Goal: Information Seeking & Learning: Learn about a topic

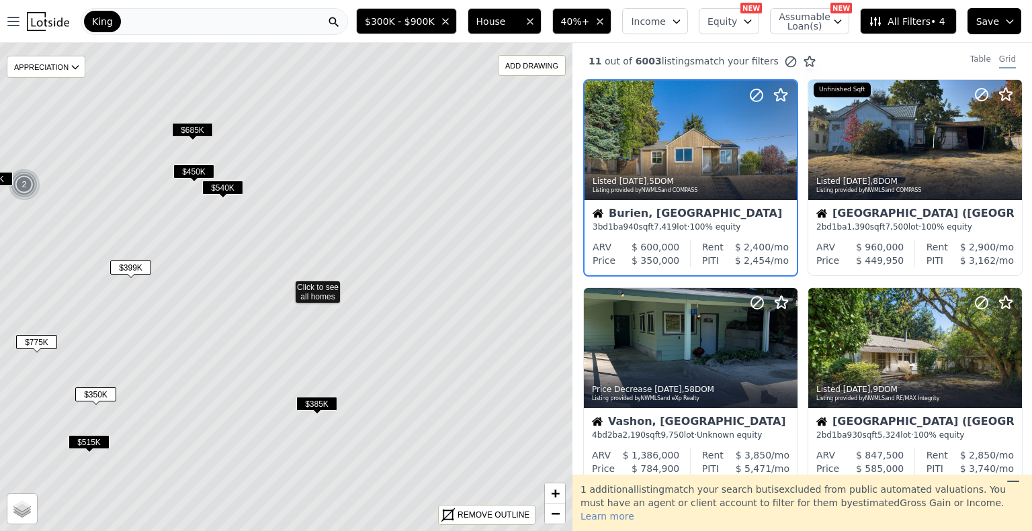
click at [41, 26] on img at bounding box center [48, 21] width 42 height 19
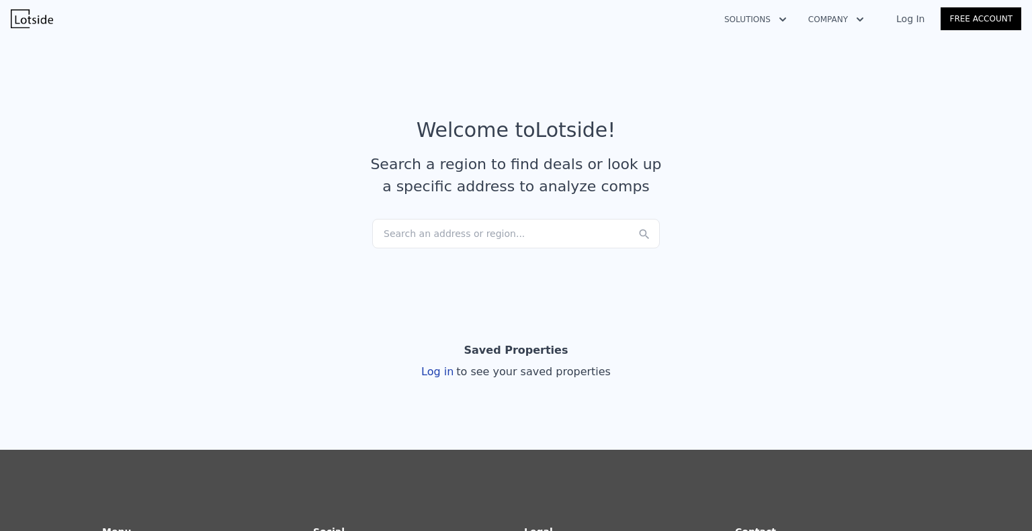
click at [421, 236] on div "Search an address or region..." at bounding box center [515, 234] width 287 height 30
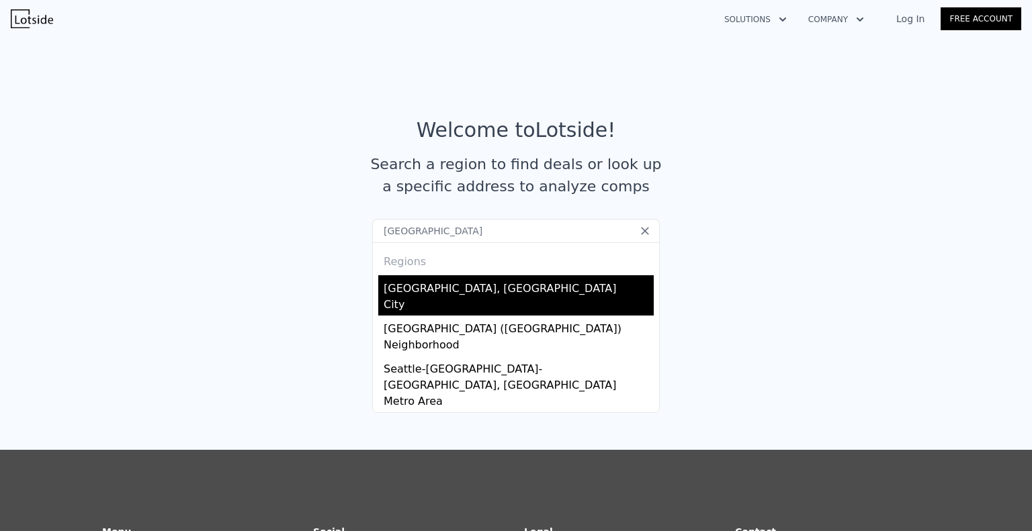
type input "seattle"
click at [420, 284] on div "Seattle, WA" at bounding box center [519, 285] width 270 height 21
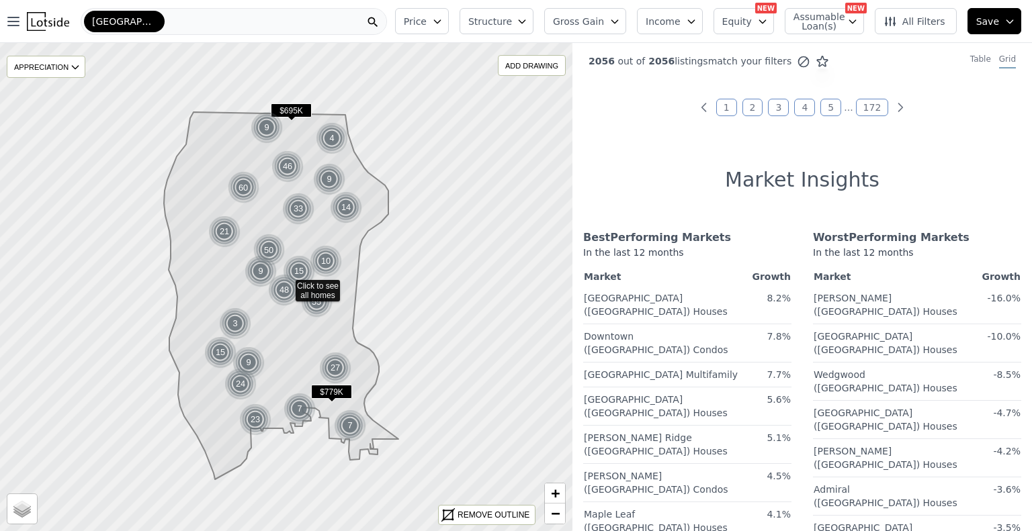
click at [511, 21] on span "Structure" at bounding box center [489, 21] width 43 height 13
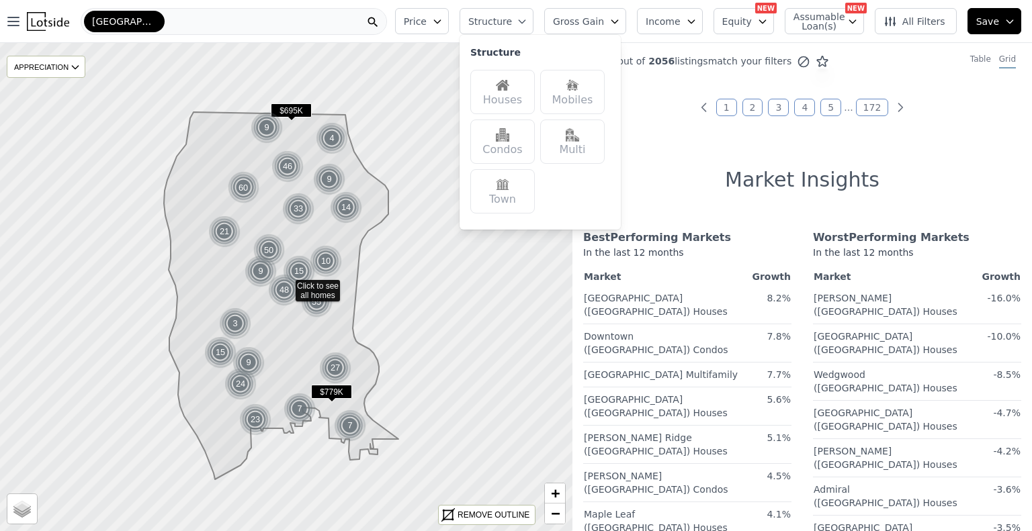
click at [521, 94] on div "Houses" at bounding box center [502, 92] width 64 height 44
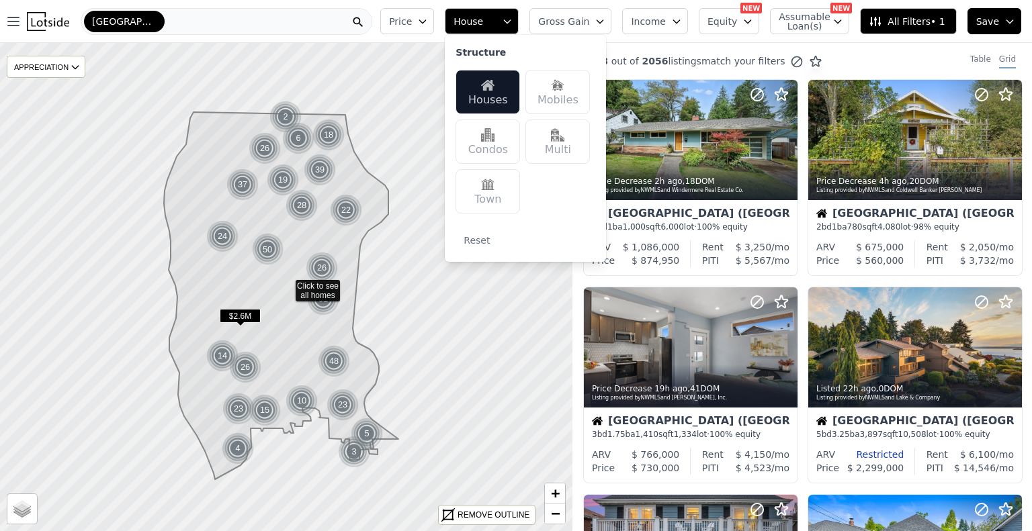
click at [412, 22] on span "Price" at bounding box center [400, 21] width 23 height 13
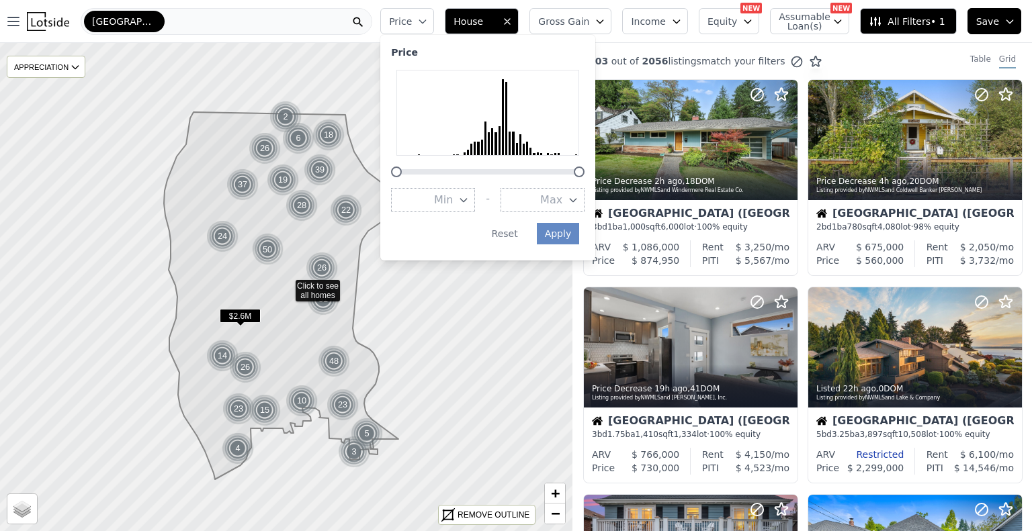
click at [562, 201] on span "Max" at bounding box center [551, 200] width 22 height 16
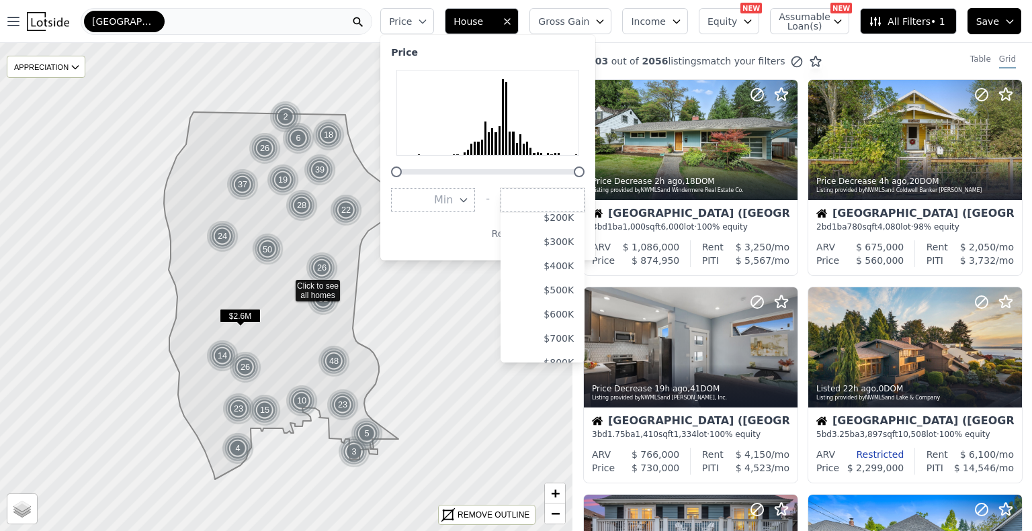
scroll to position [134, 0]
click at [570, 324] on button "$1.0M" at bounding box center [542, 332] width 84 height 24
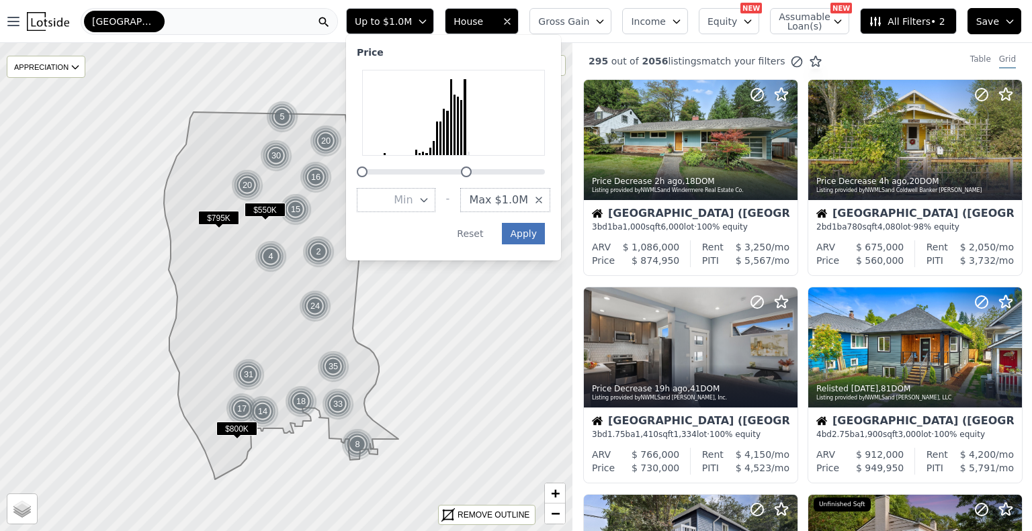
click at [545, 232] on button "Apply" at bounding box center [523, 233] width 43 height 21
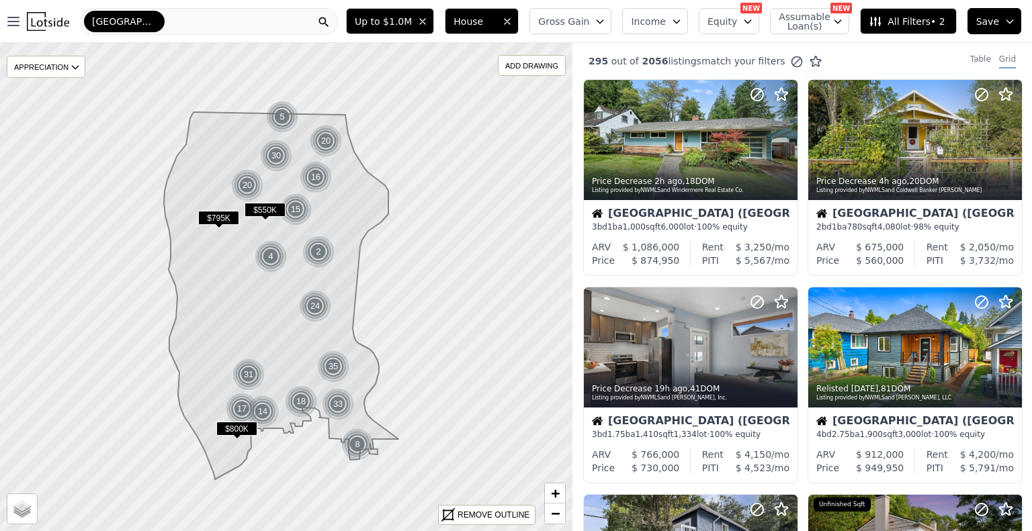
click at [915, 18] on span "All Filters • 2" at bounding box center [906, 21] width 76 height 13
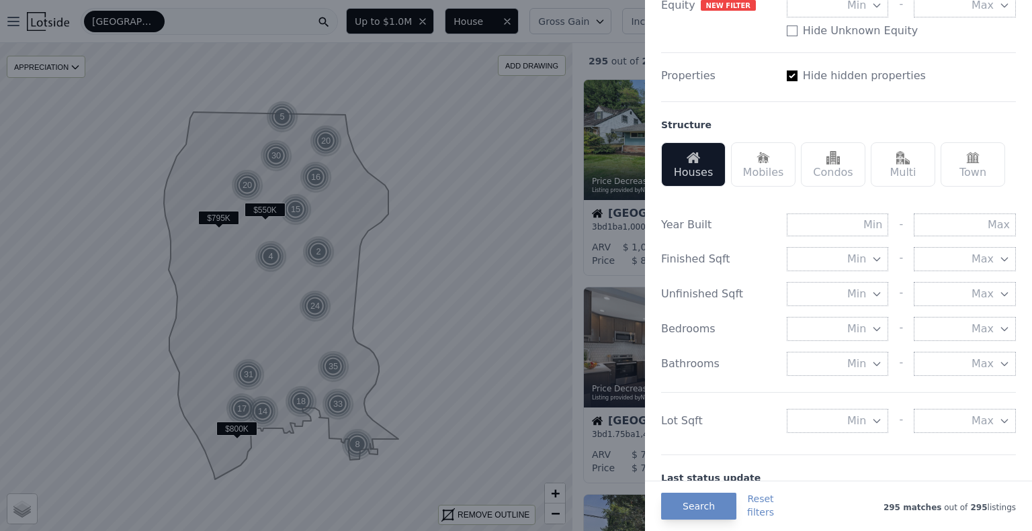
scroll to position [336, 0]
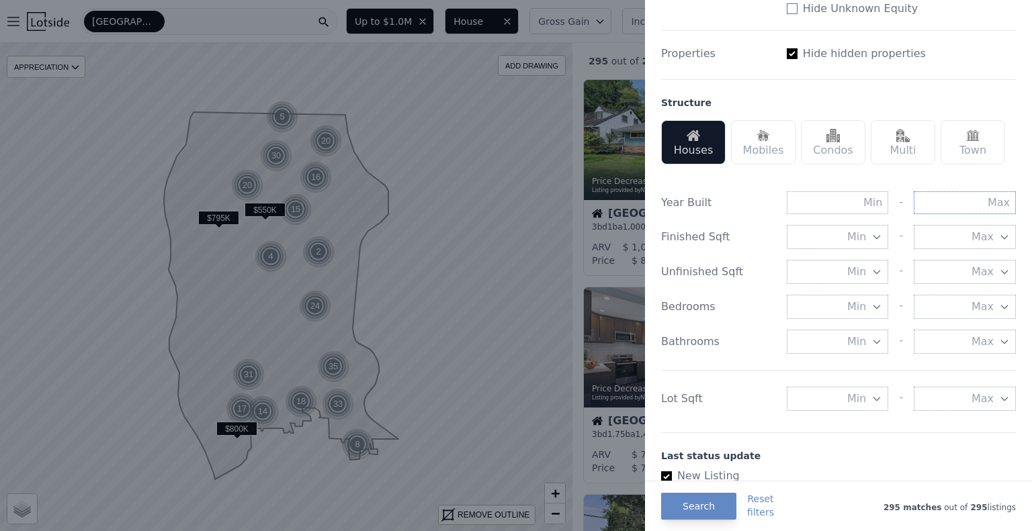
click at [951, 200] on input "text" at bounding box center [964, 202] width 102 height 23
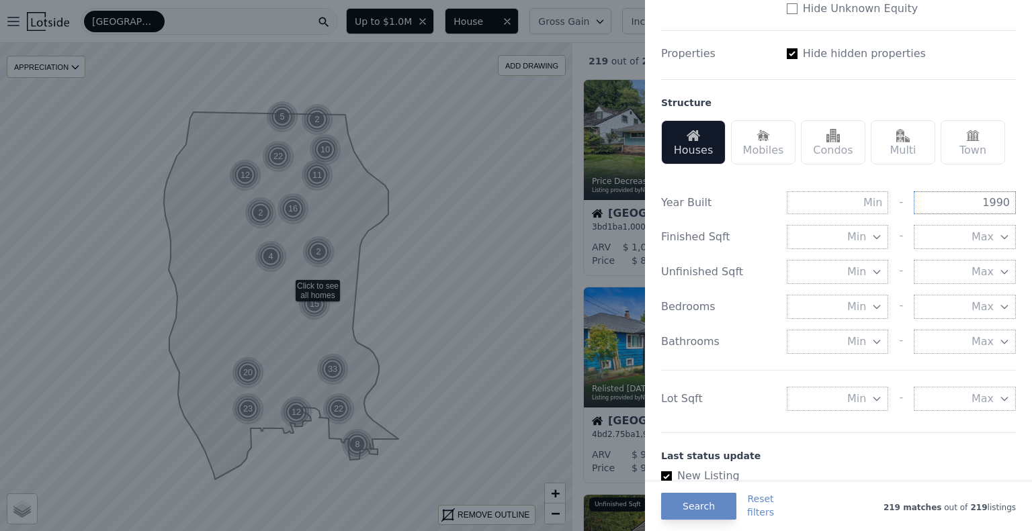
type input "1990"
click at [831, 400] on button "Min" at bounding box center [837, 399] width 102 height 24
click at [841, 445] on button "5000 sqft" at bounding box center [837, 447] width 102 height 24
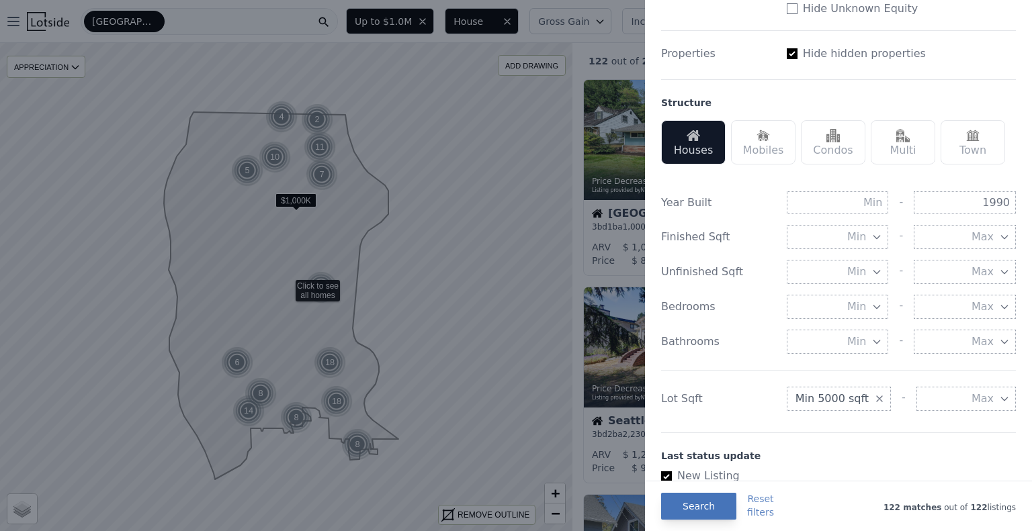
click at [693, 508] on button "Search" at bounding box center [698, 506] width 75 height 27
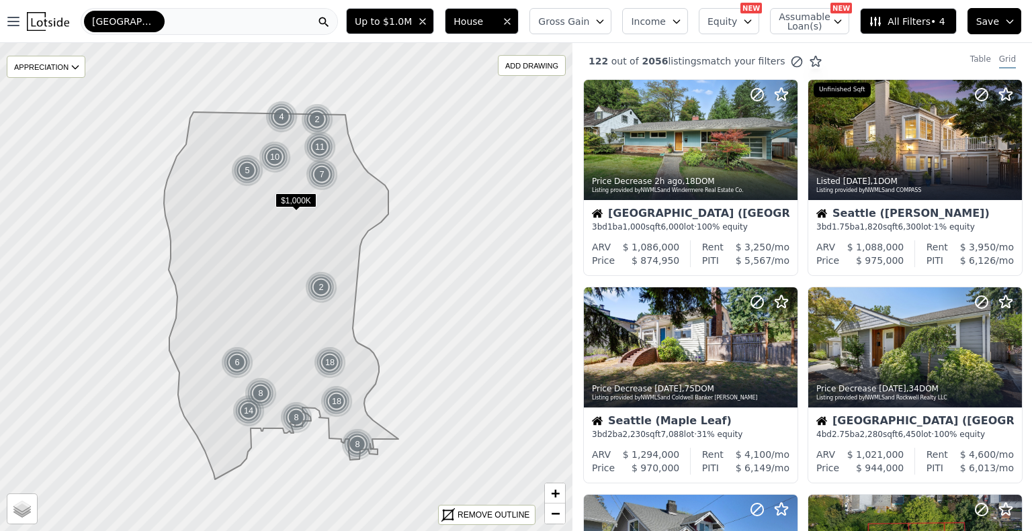
click at [913, 21] on span "All Filters • 4" at bounding box center [906, 21] width 76 height 13
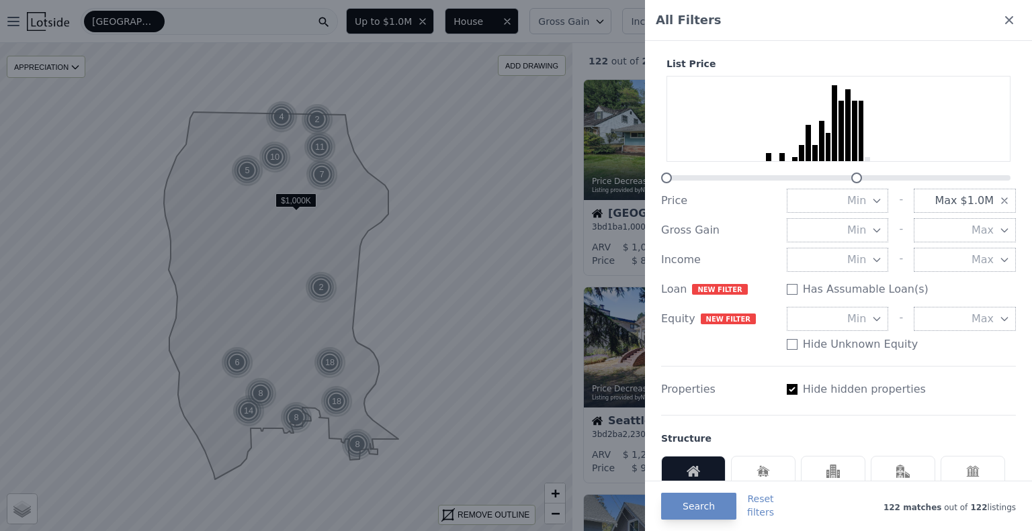
click at [370, 202] on div at bounding box center [516, 265] width 1032 height 531
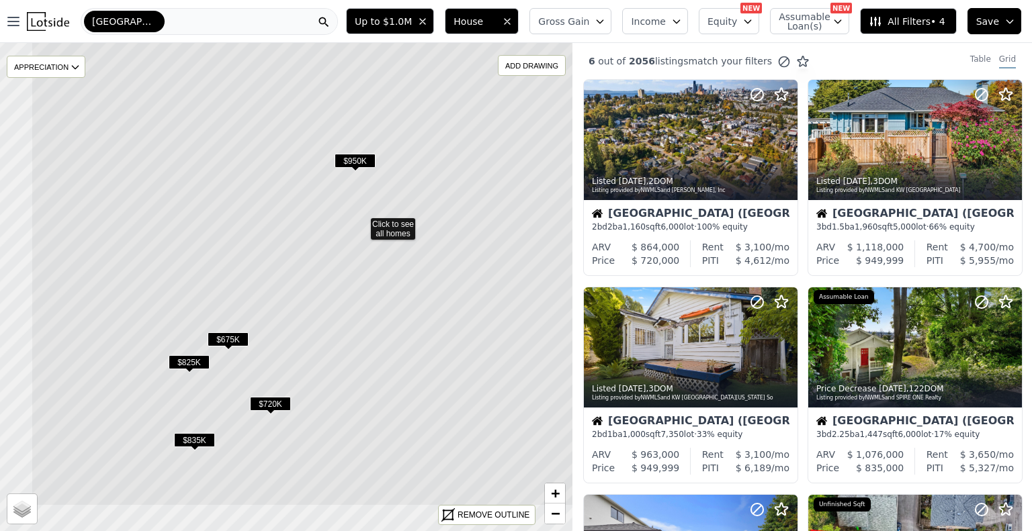
drag, startPoint x: 314, startPoint y: 343, endPoint x: 406, endPoint y: 265, distance: 120.1
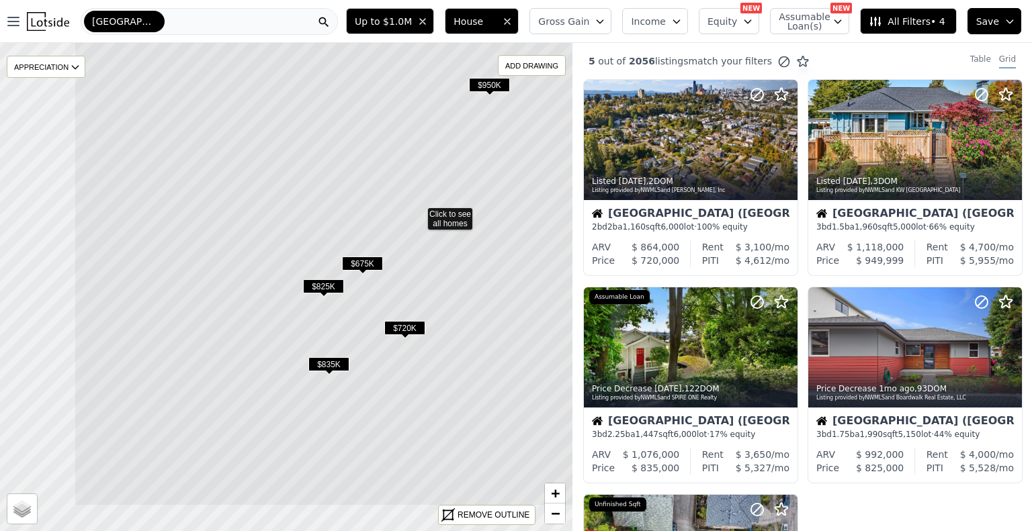
drag, startPoint x: 250, startPoint y: 355, endPoint x: 390, endPoint y: 277, distance: 160.0
click at [390, 275] on icon at bounding box center [418, 212] width 689 height 588
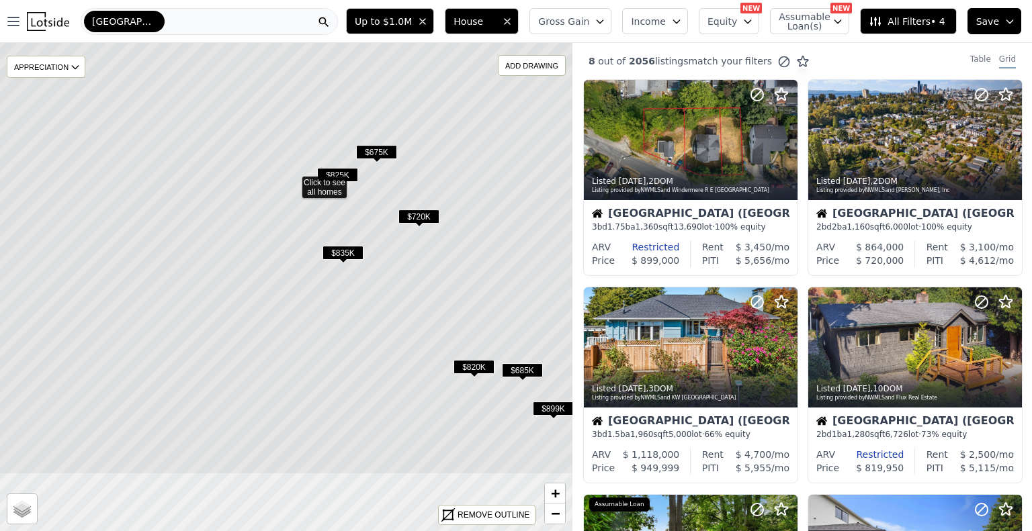
drag, startPoint x: 371, startPoint y: 417, endPoint x: 377, endPoint y: 308, distance: 109.0
click at [377, 308] on icon at bounding box center [292, 180] width 689 height 588
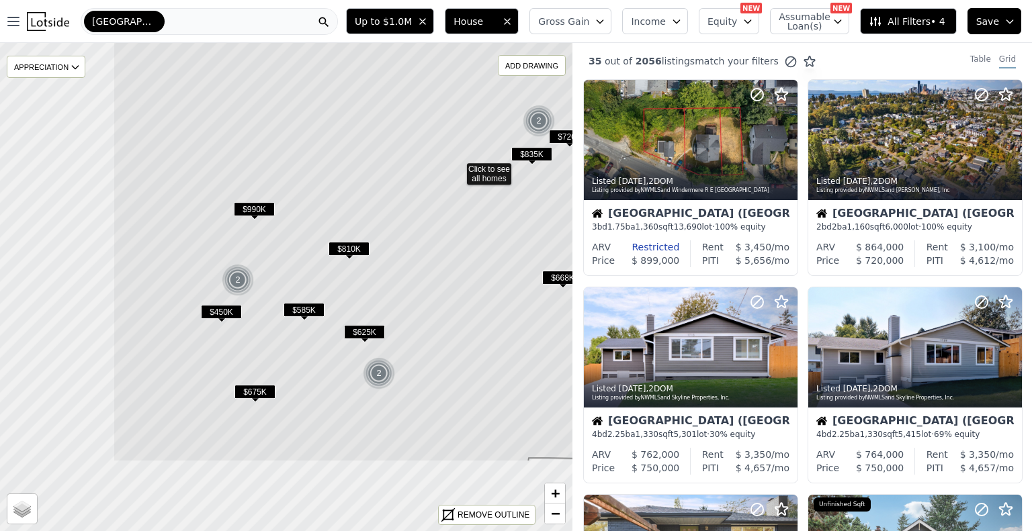
drag, startPoint x: 214, startPoint y: 404, endPoint x: 346, endPoint y: 342, distance: 146.0
click at [393, 278] on icon at bounding box center [457, 168] width 689 height 588
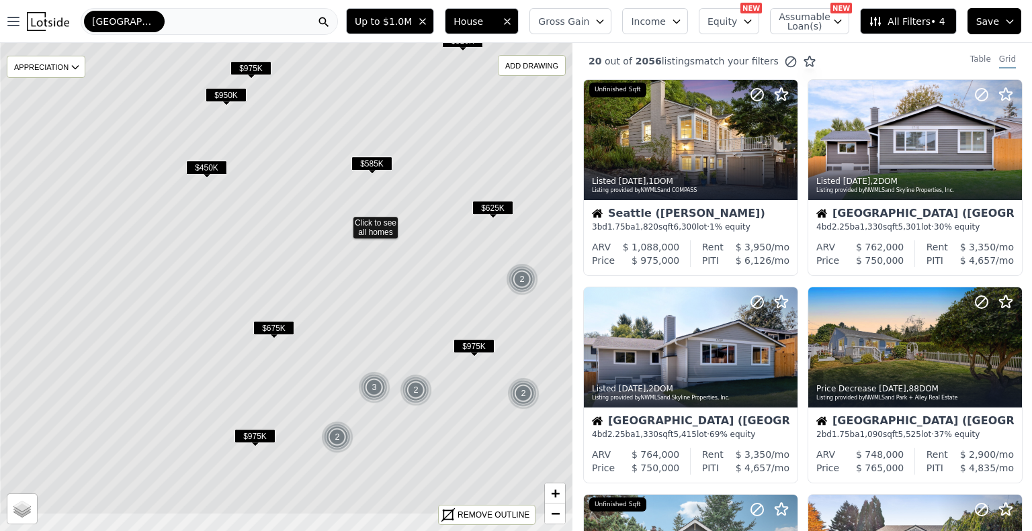
drag, startPoint x: 273, startPoint y: 364, endPoint x: 323, endPoint y: 303, distance: 78.8
click at [323, 303] on icon at bounding box center [343, 221] width 689 height 588
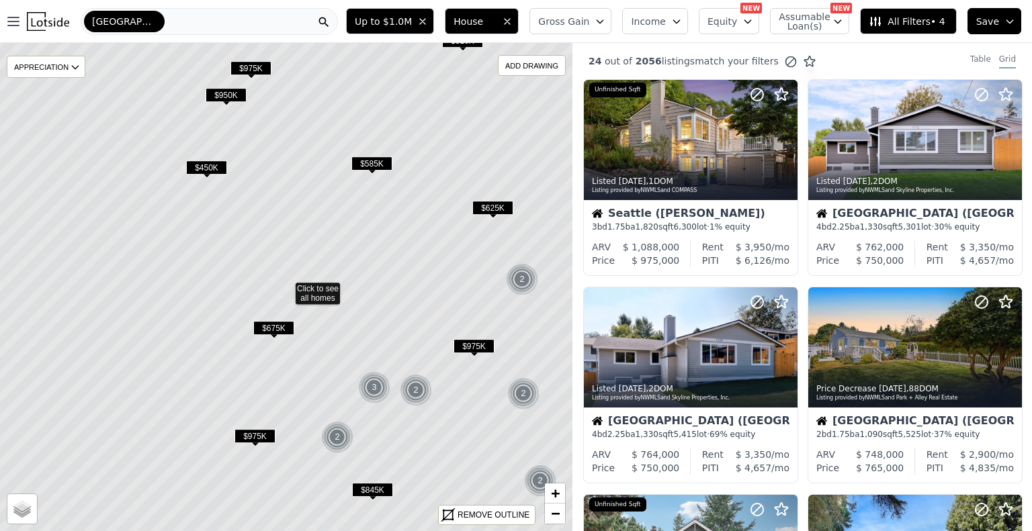
click at [285, 327] on span "$675K" at bounding box center [273, 328] width 41 height 14
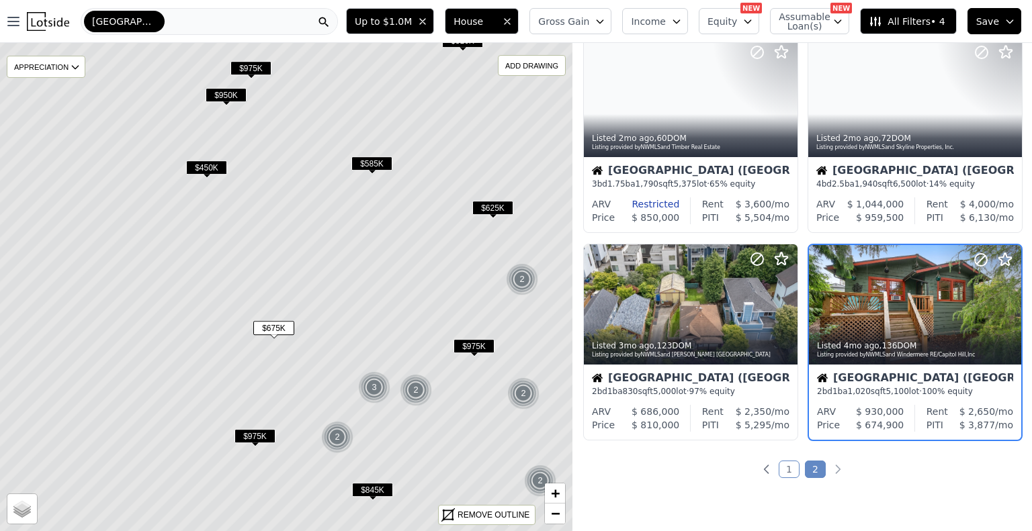
scroll to position [905, 0]
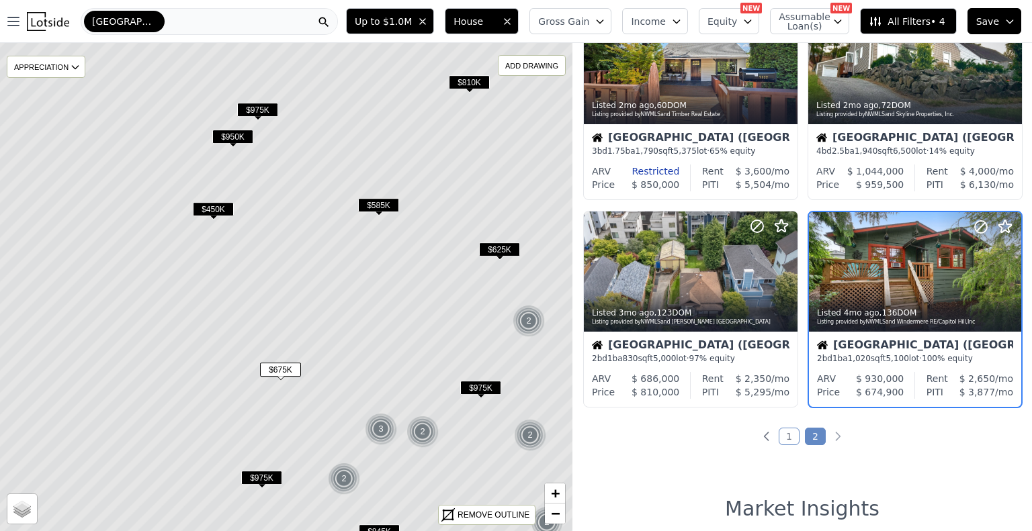
drag, startPoint x: 351, startPoint y: 259, endPoint x: 358, endPoint y: 301, distance: 42.2
click at [358, 301] on icon at bounding box center [292, 328] width 689 height 588
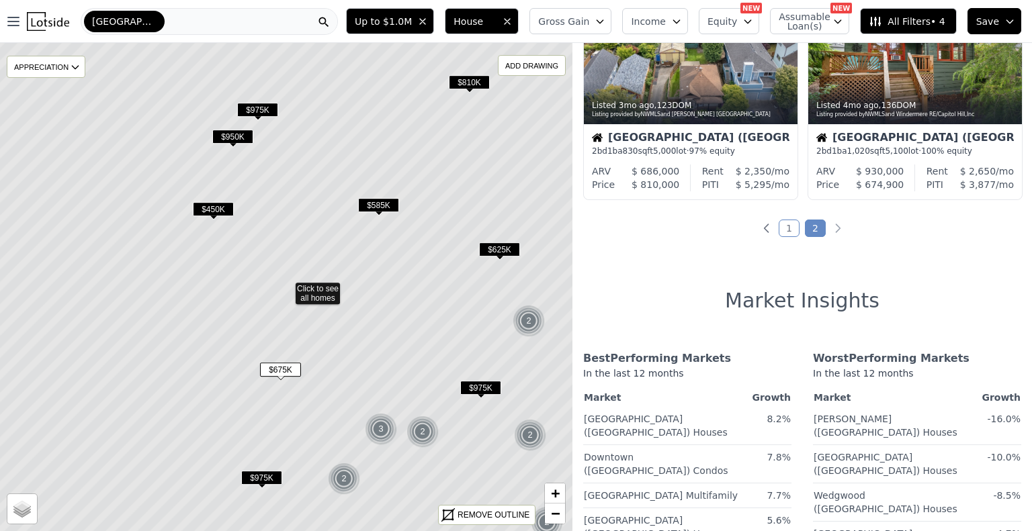
scroll to position [699, 0]
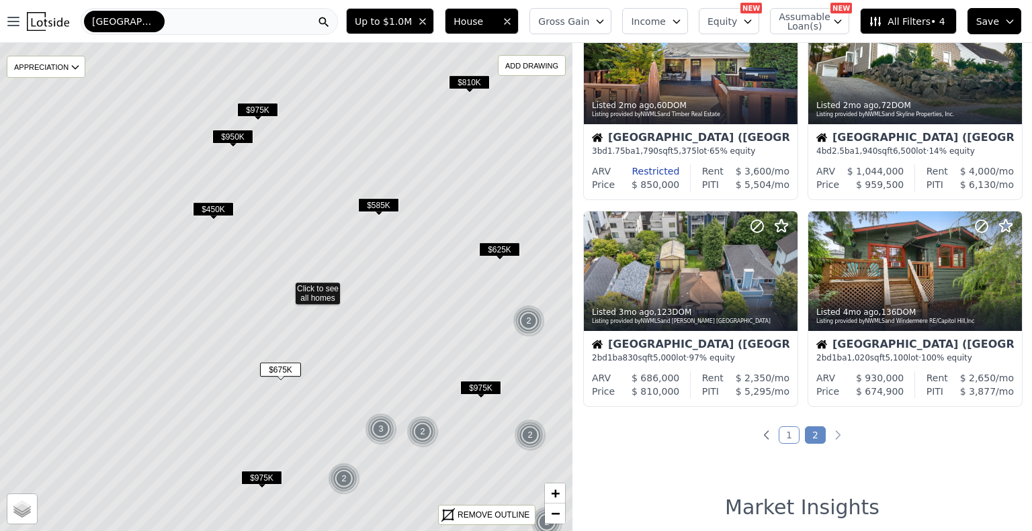
click at [216, 208] on span "$450K" at bounding box center [213, 209] width 41 height 14
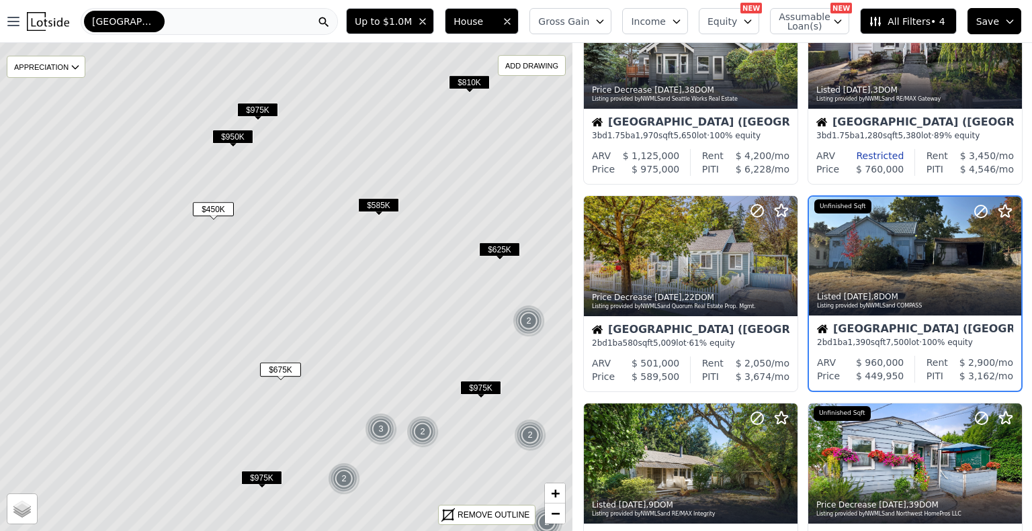
scroll to position [492, 0]
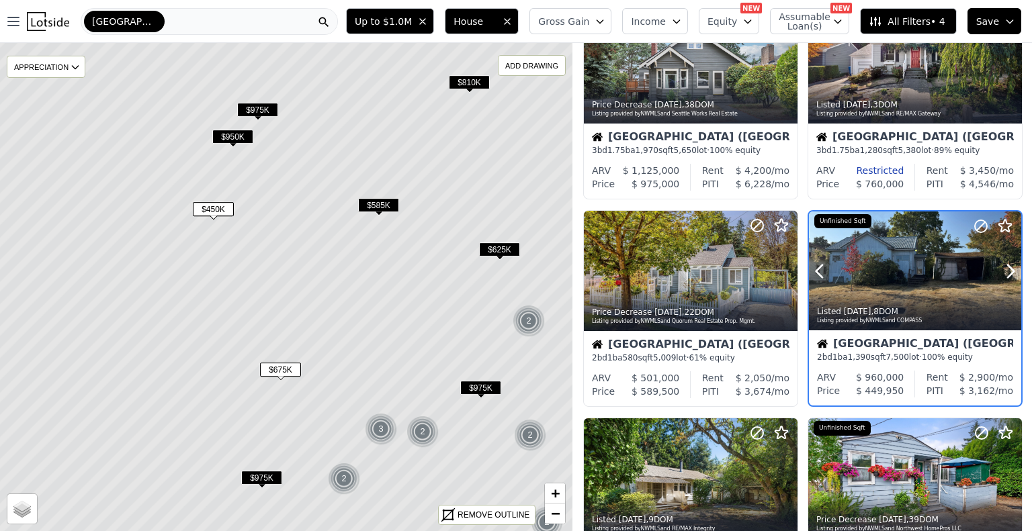
click at [936, 279] on div at bounding box center [978, 255] width 86 height 86
click at [492, 250] on span "$625K" at bounding box center [499, 249] width 41 height 14
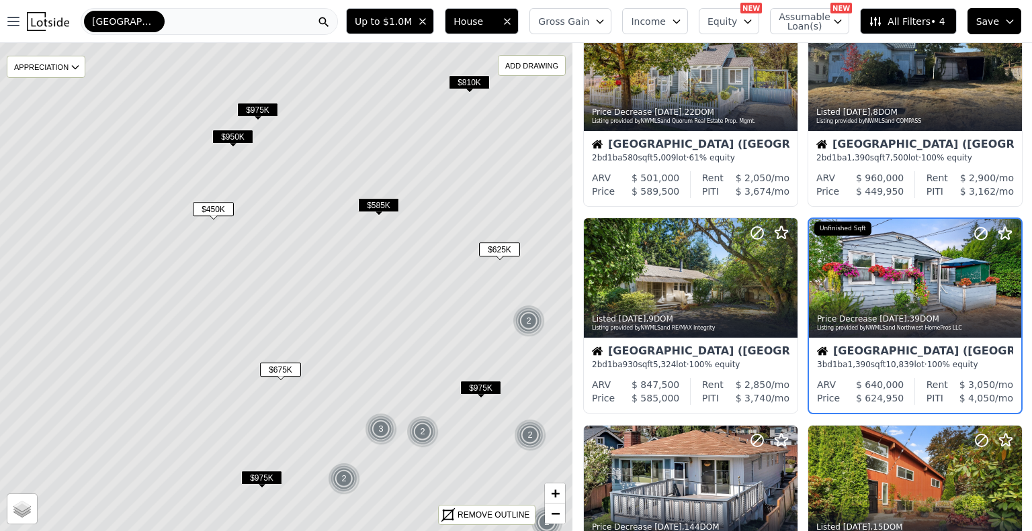
scroll to position [699, 0]
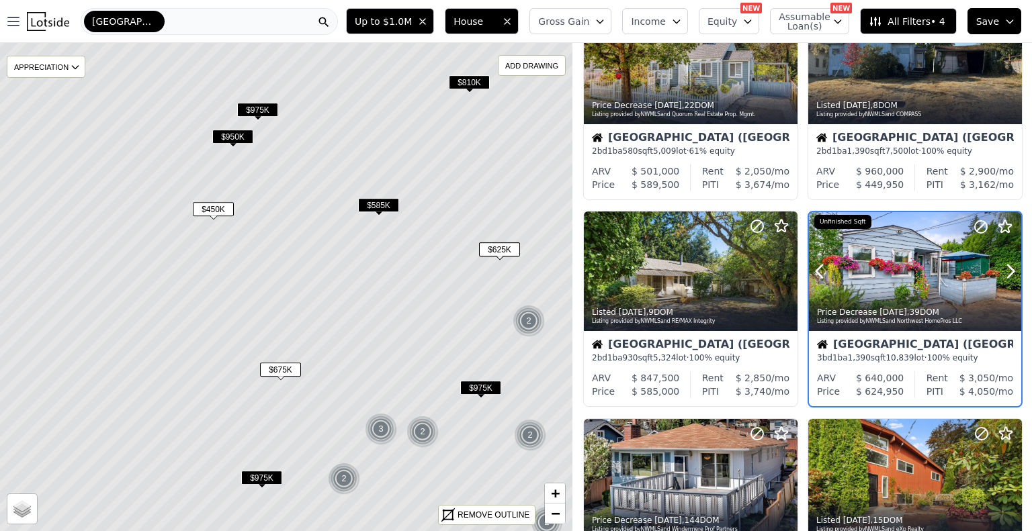
click at [881, 273] on div at bounding box center [915, 272] width 212 height 120
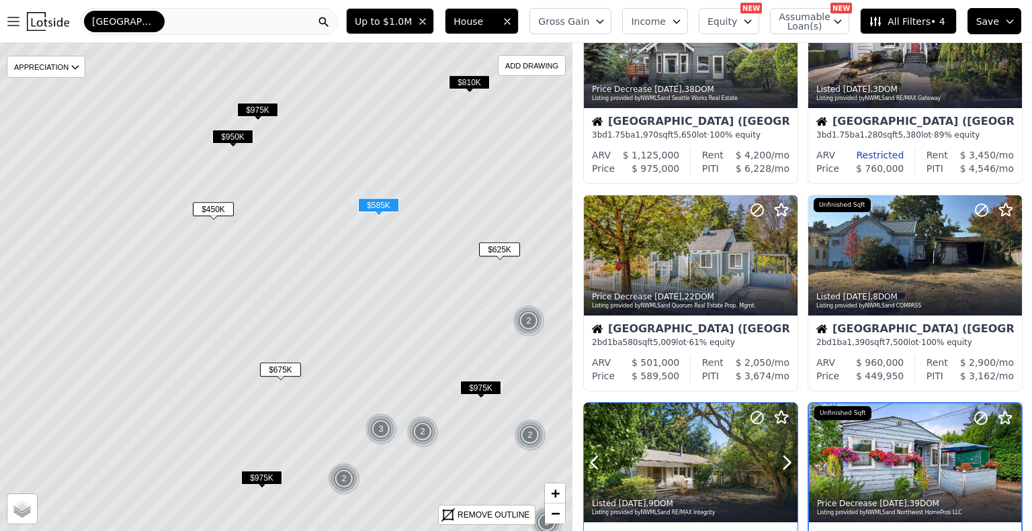
scroll to position [497, 0]
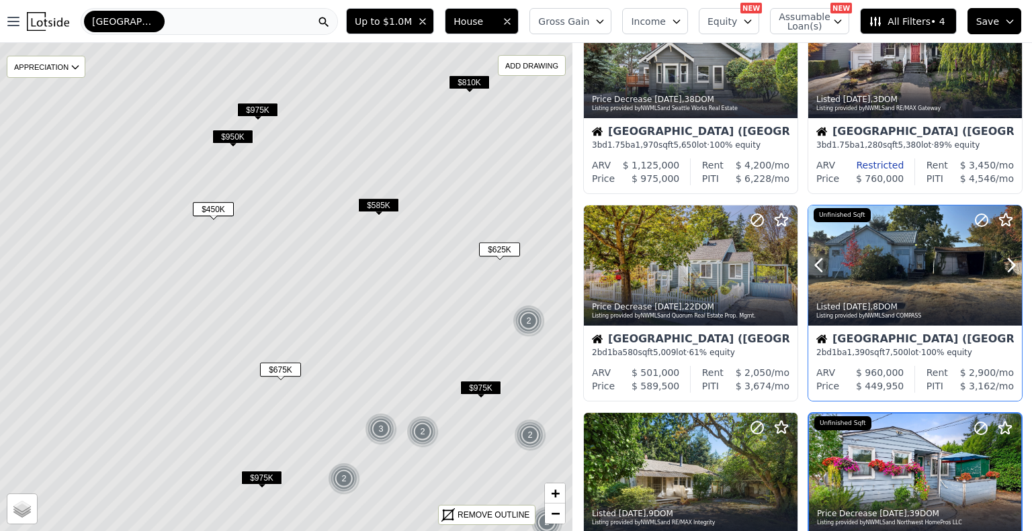
click at [915, 241] on div at bounding box center [915, 266] width 214 height 120
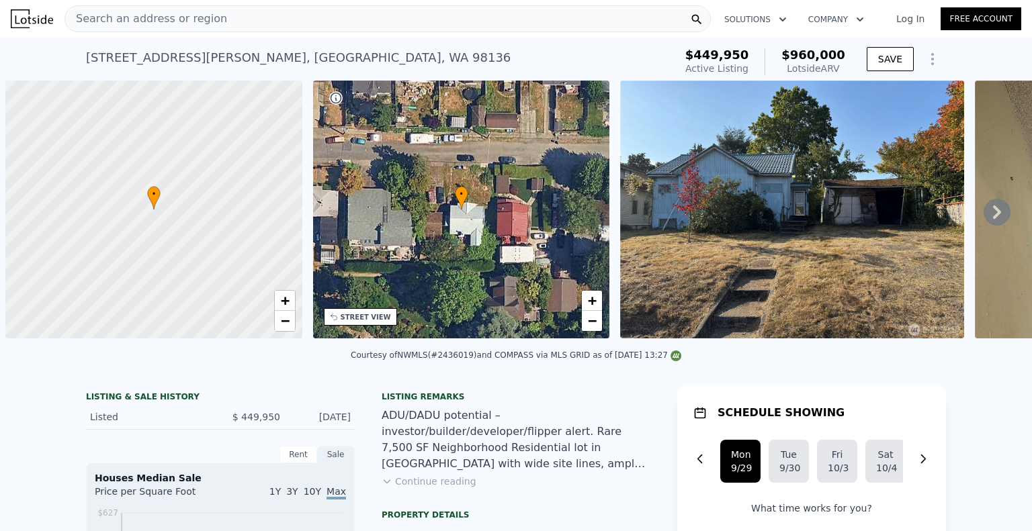
scroll to position [0, 5]
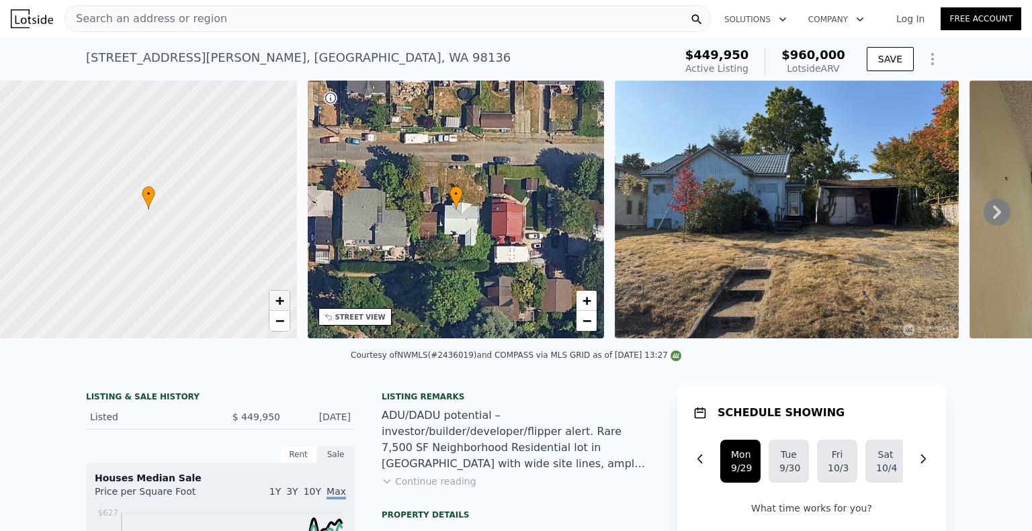
click at [277, 301] on span "+" at bounding box center [279, 300] width 9 height 17
click at [277, 300] on span "+" at bounding box center [279, 300] width 9 height 17
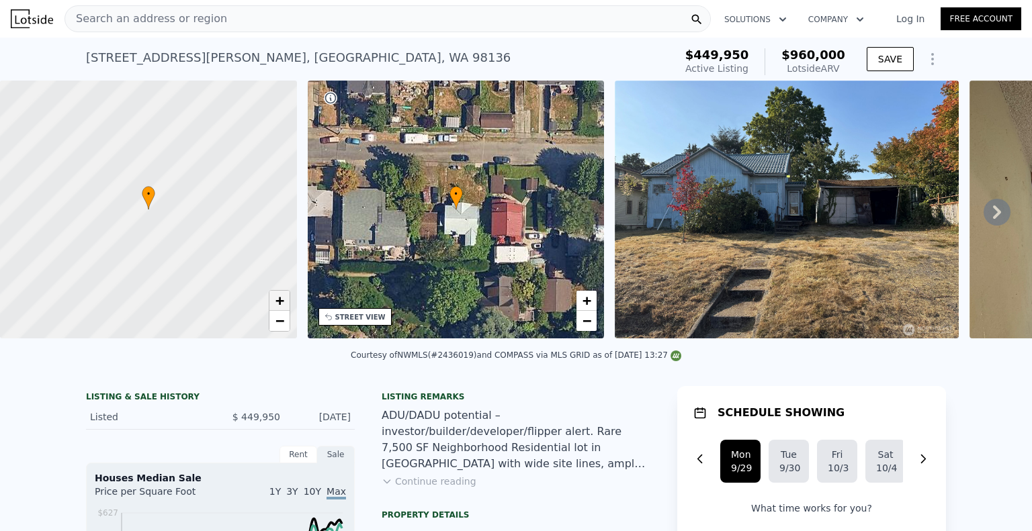
click at [276, 300] on span "+" at bounding box center [279, 300] width 9 height 17
click at [276, 299] on span "+" at bounding box center [279, 300] width 9 height 17
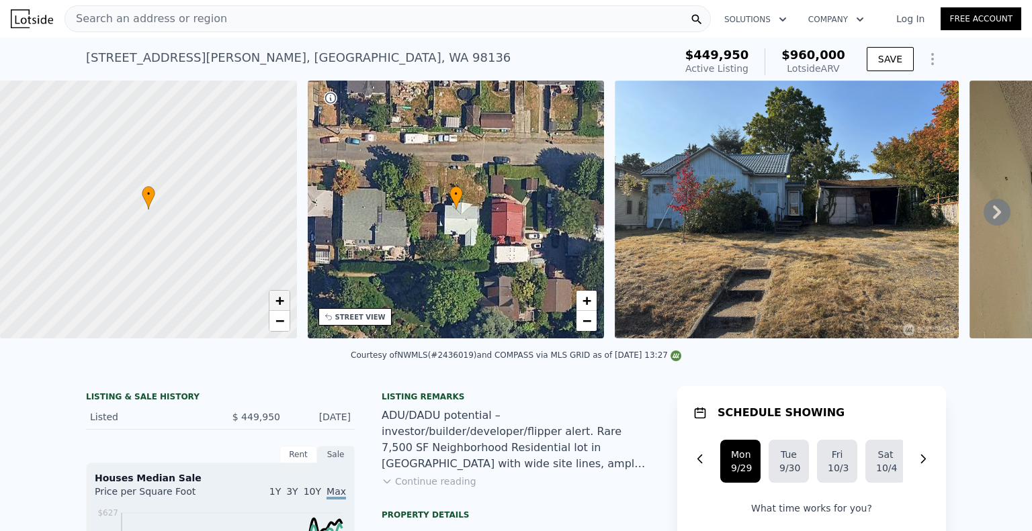
click at [275, 298] on span "+" at bounding box center [279, 300] width 9 height 17
click at [274, 298] on link "+" at bounding box center [279, 301] width 20 height 20
click at [274, 297] on link "+" at bounding box center [279, 301] width 20 height 20
click at [983, 214] on icon at bounding box center [996, 212] width 27 height 27
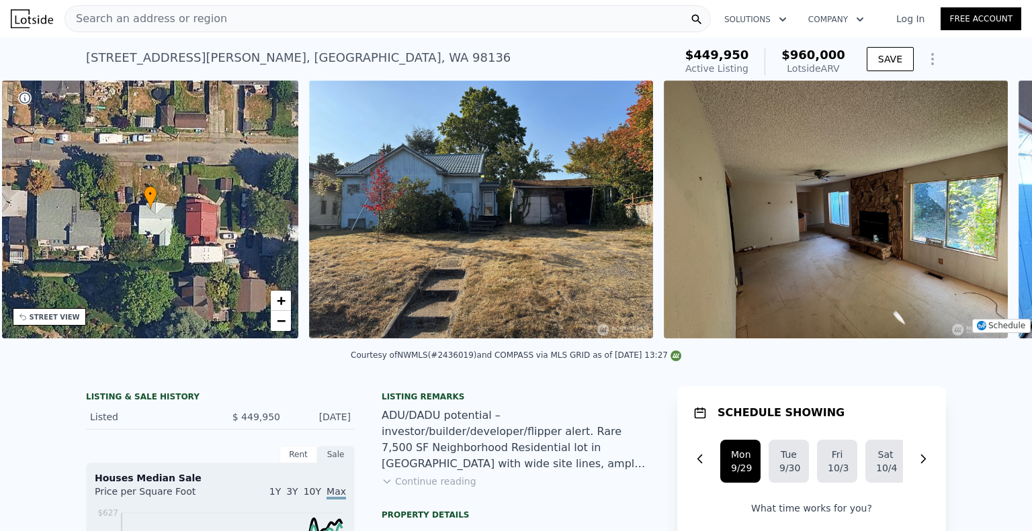
scroll to position [0, 312]
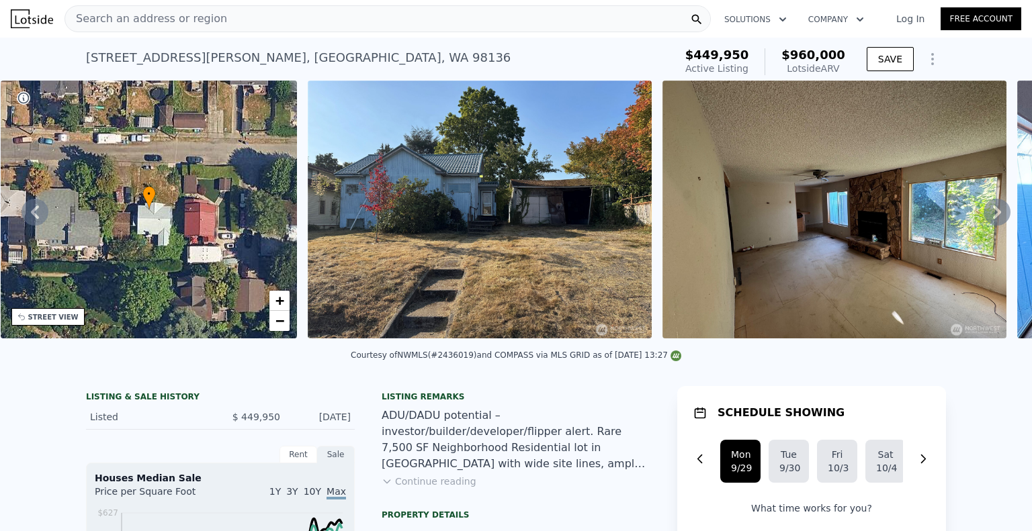
click at [993, 214] on icon at bounding box center [997, 212] width 8 height 13
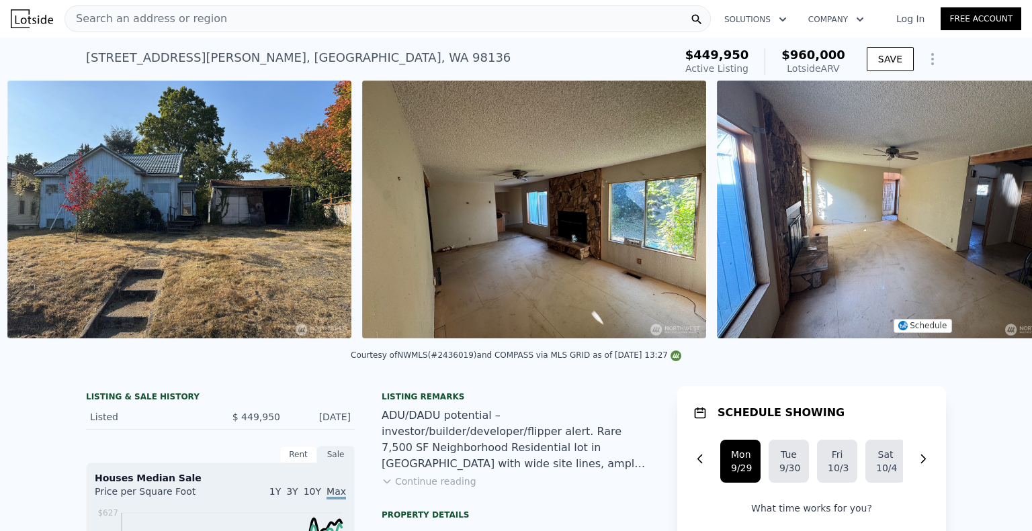
scroll to position [0, 615]
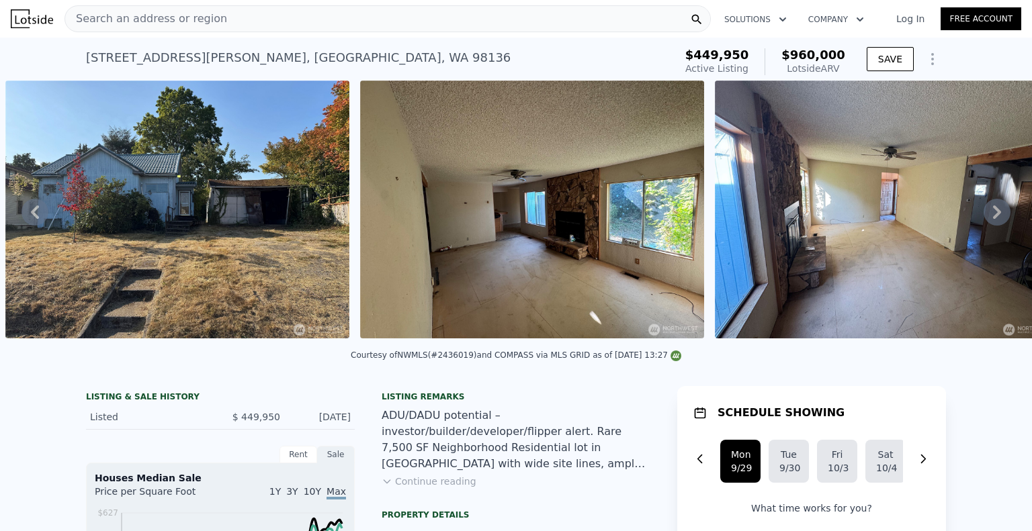
click at [993, 215] on icon at bounding box center [997, 212] width 8 height 13
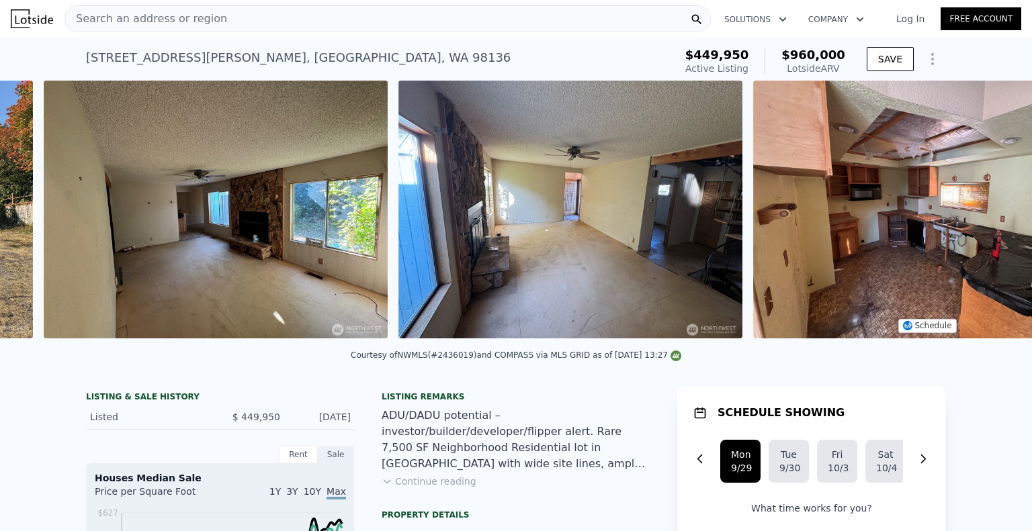
scroll to position [0, 969]
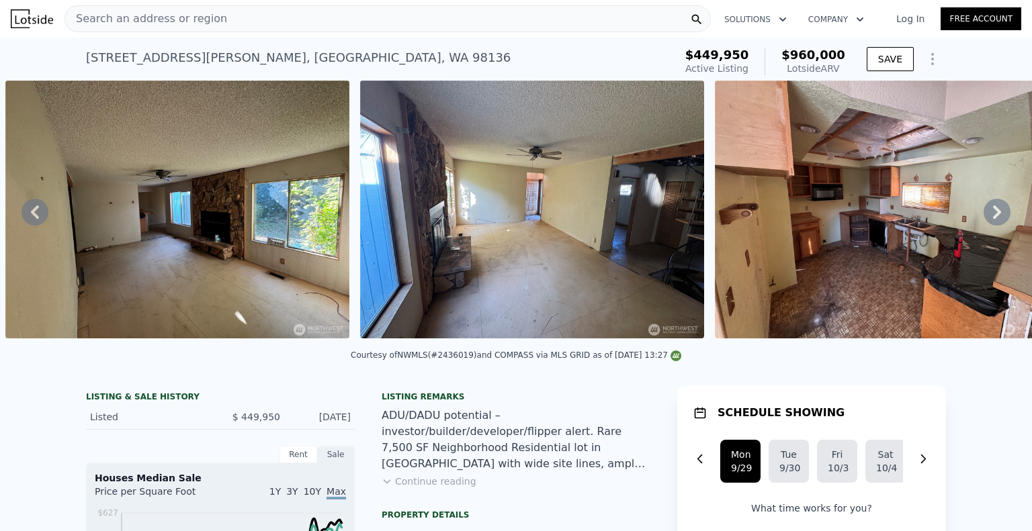
click at [989, 212] on icon at bounding box center [996, 212] width 27 height 27
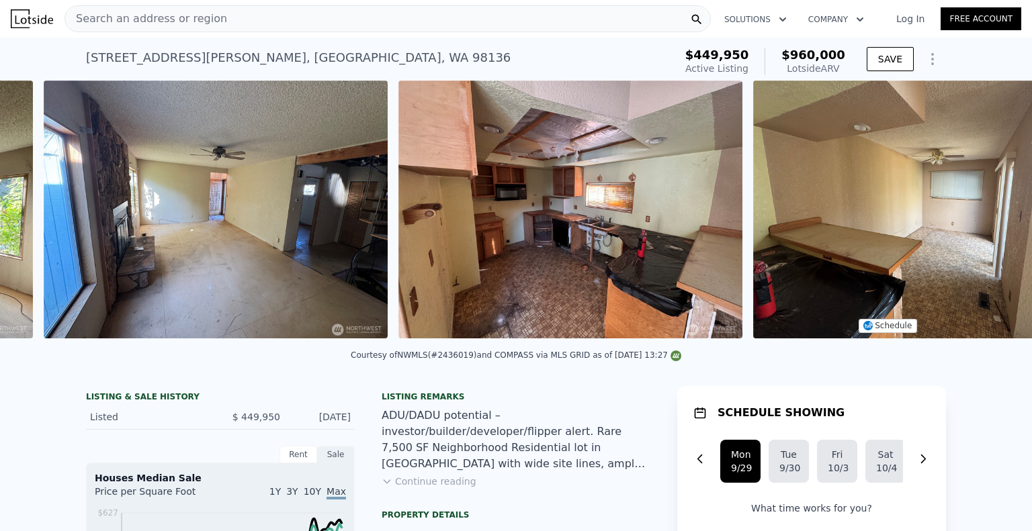
scroll to position [0, 1324]
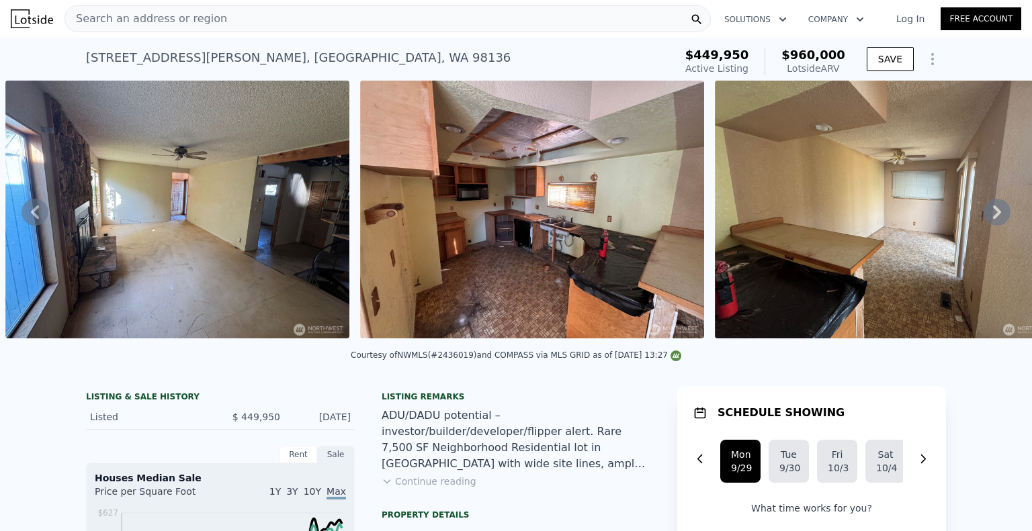
click at [993, 214] on icon at bounding box center [997, 212] width 8 height 13
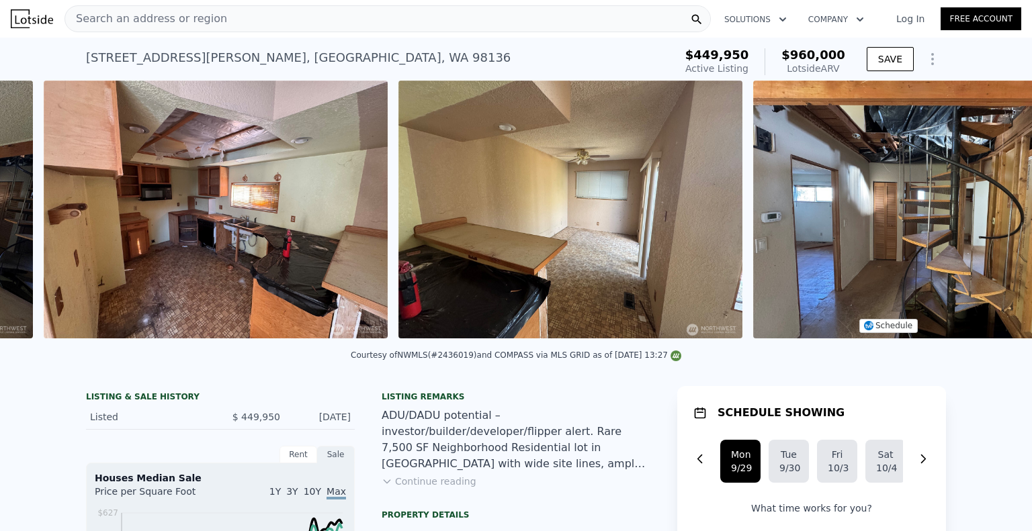
scroll to position [0, 1678]
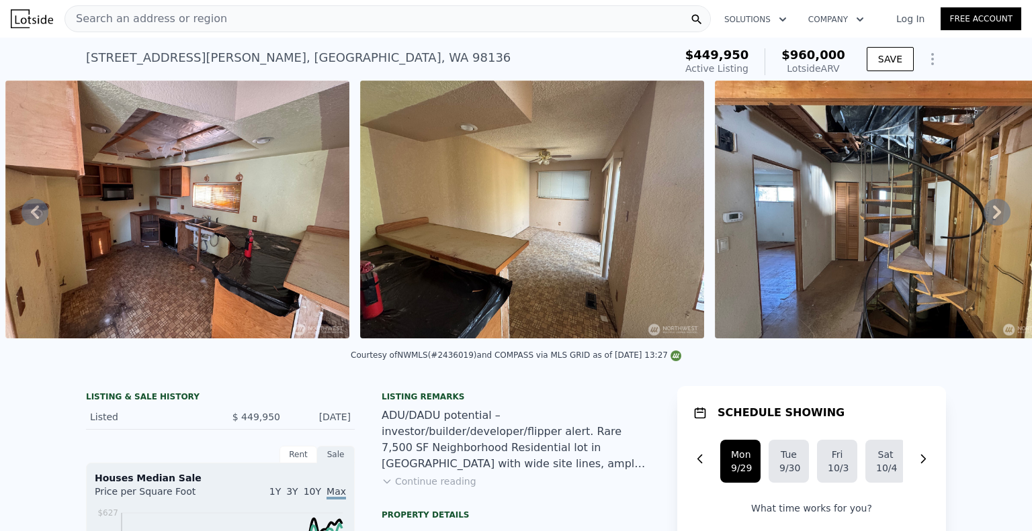
click at [993, 214] on icon at bounding box center [997, 212] width 8 height 13
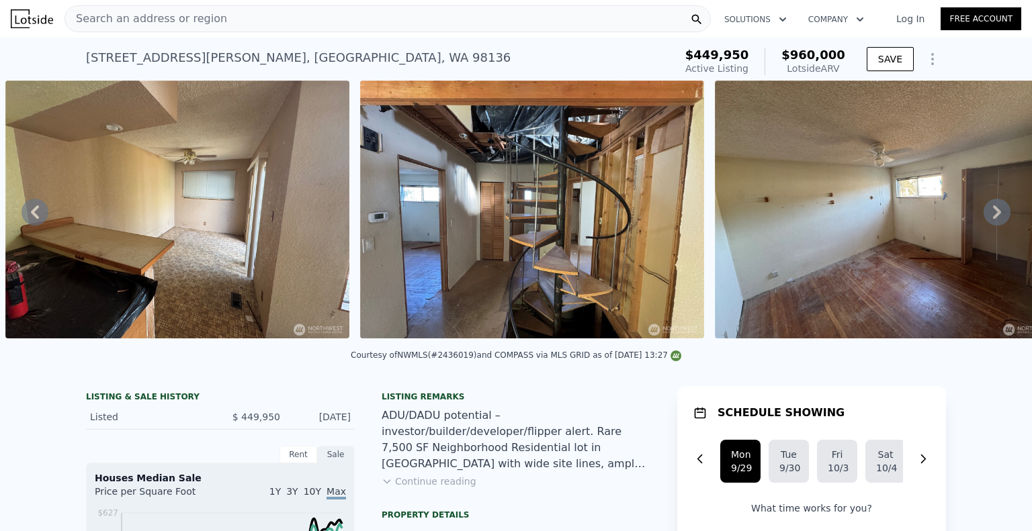
click at [993, 214] on icon at bounding box center [997, 212] width 8 height 13
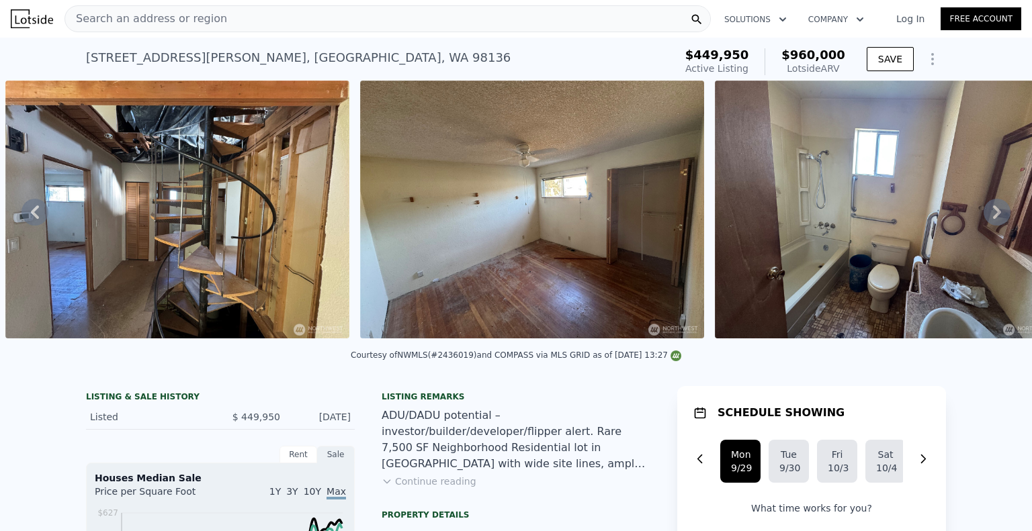
click at [993, 214] on icon at bounding box center [997, 212] width 8 height 13
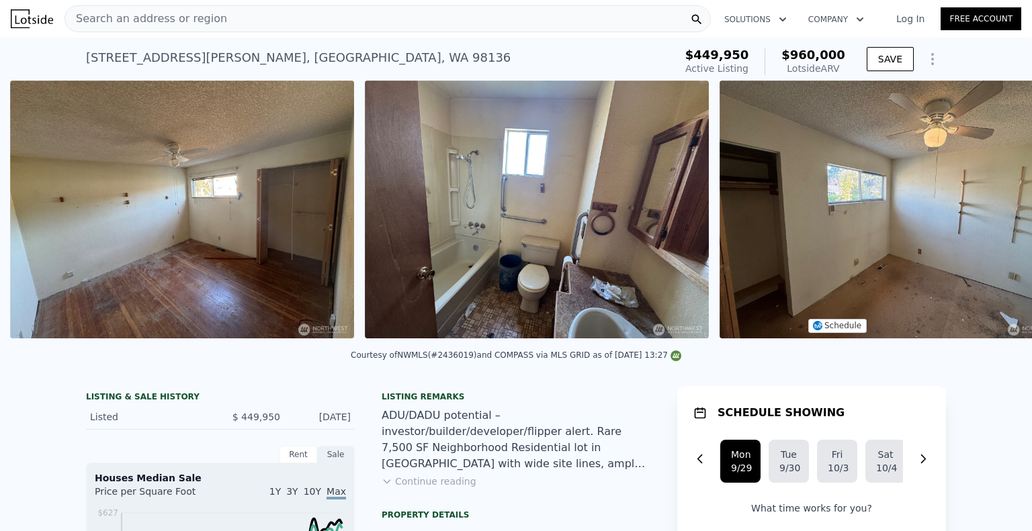
scroll to position [0, 2742]
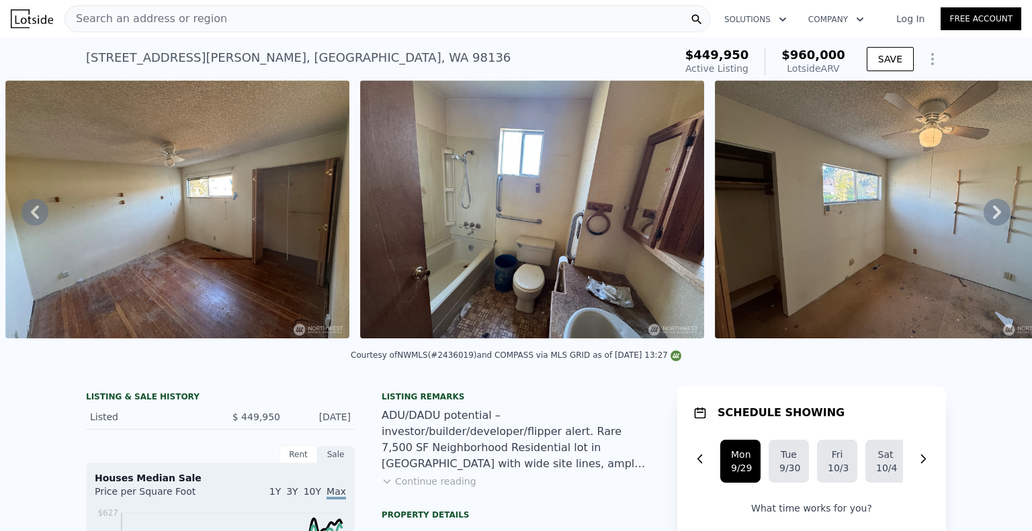
click at [993, 214] on icon at bounding box center [997, 212] width 8 height 13
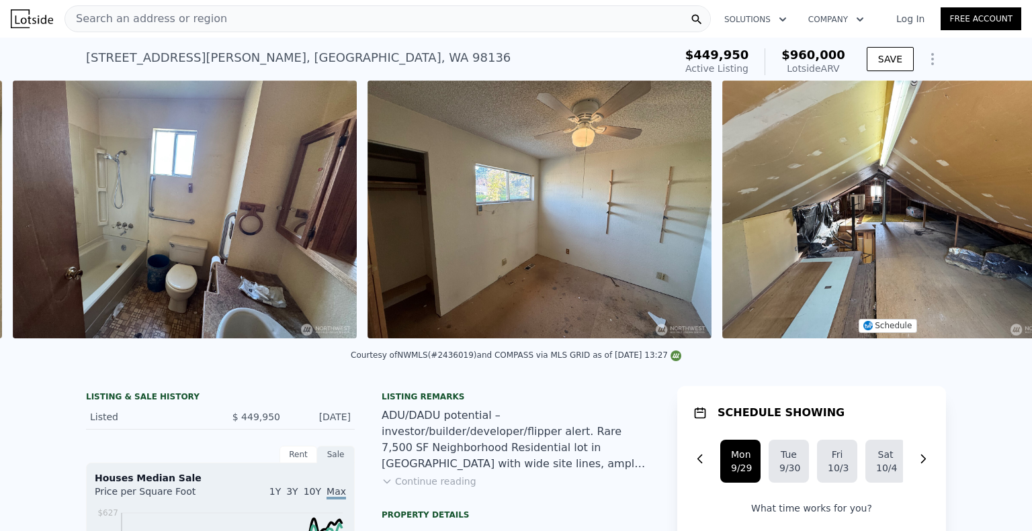
scroll to position [0, 3097]
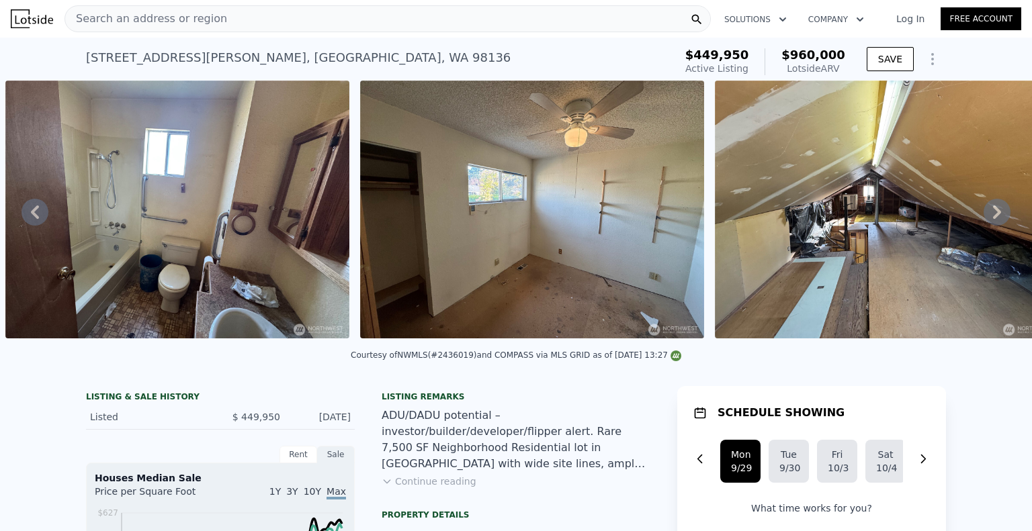
click at [993, 214] on icon at bounding box center [997, 212] width 8 height 13
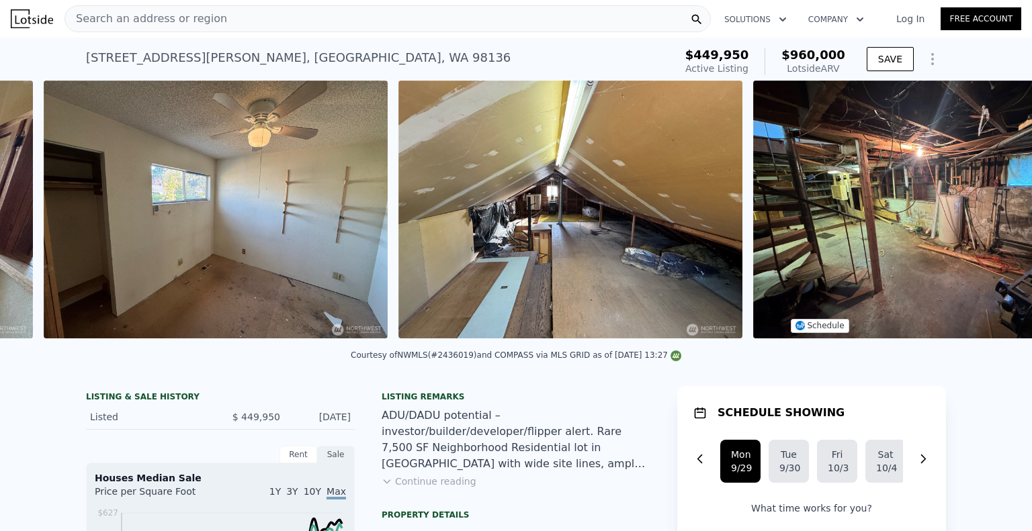
scroll to position [0, 3452]
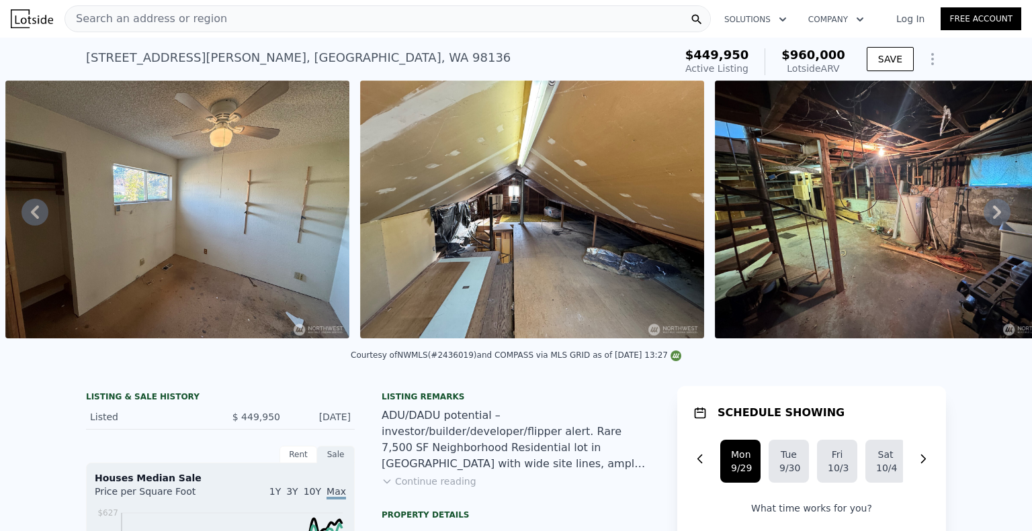
click at [993, 213] on icon at bounding box center [997, 212] width 8 height 13
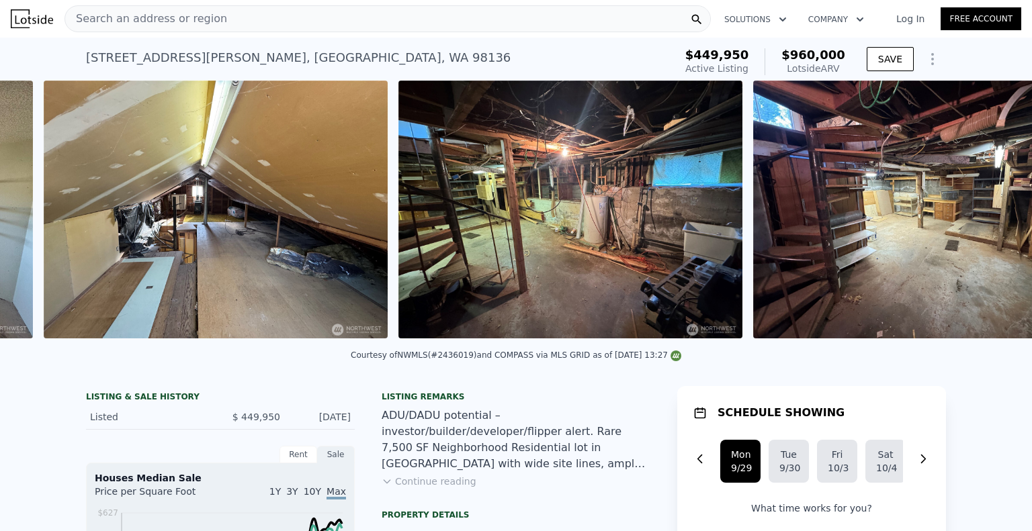
scroll to position [0, 3806]
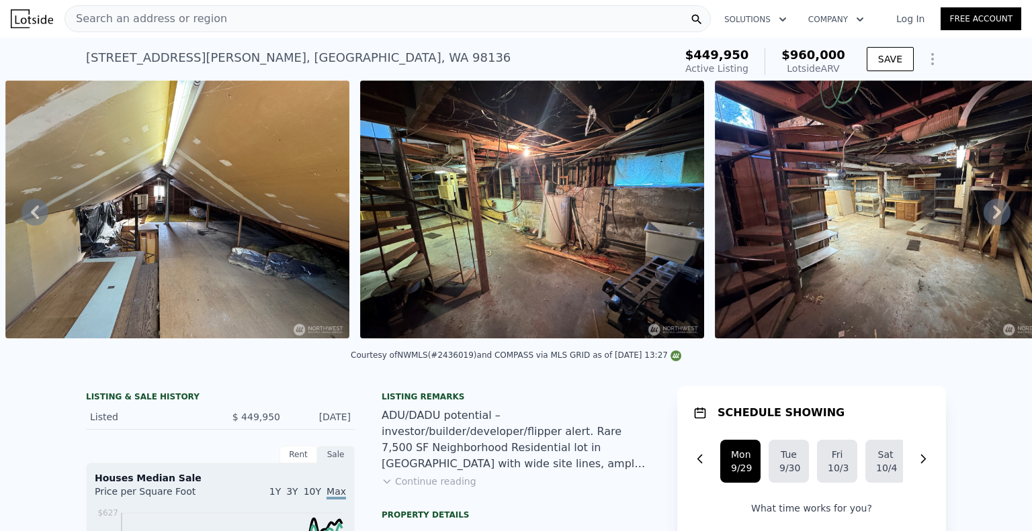
click at [993, 213] on icon at bounding box center [997, 212] width 8 height 13
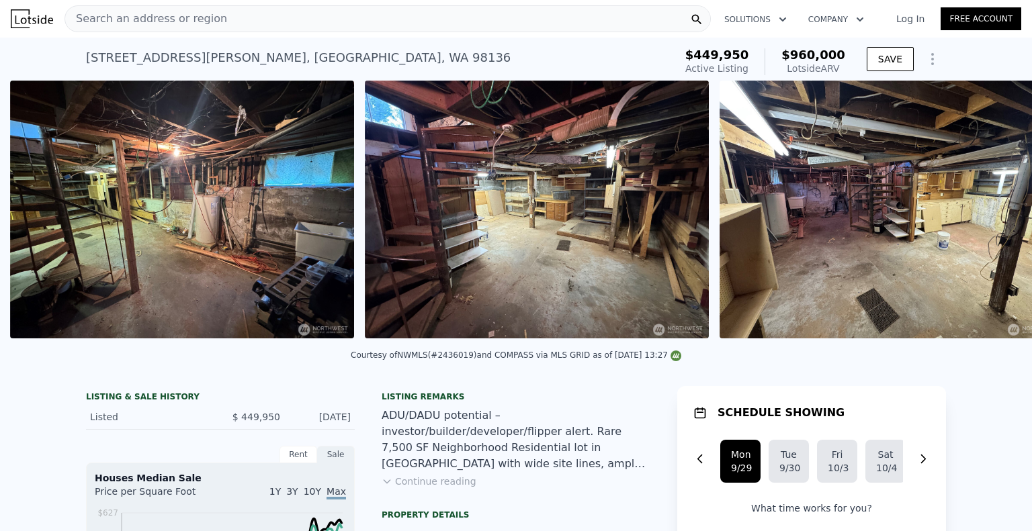
scroll to position [0, 4161]
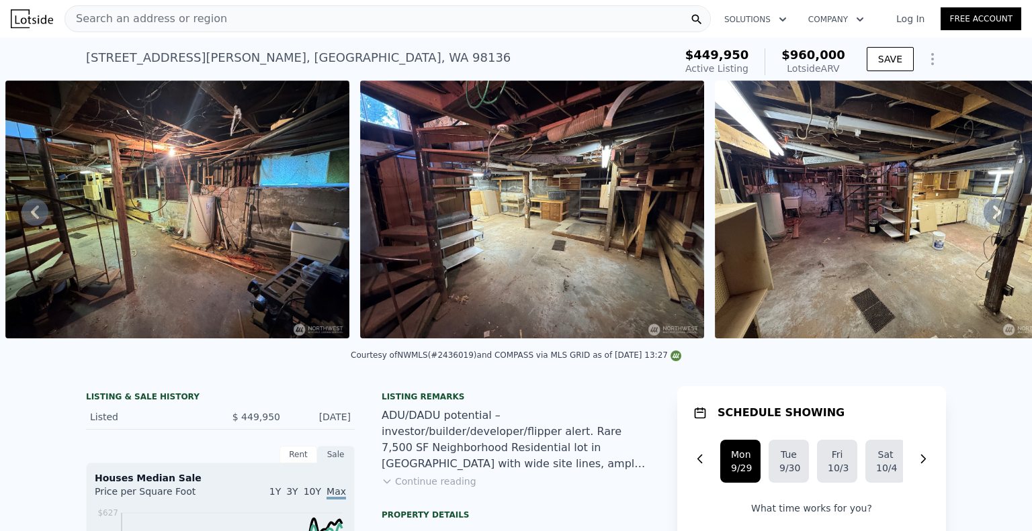
click at [985, 215] on icon at bounding box center [996, 212] width 27 height 27
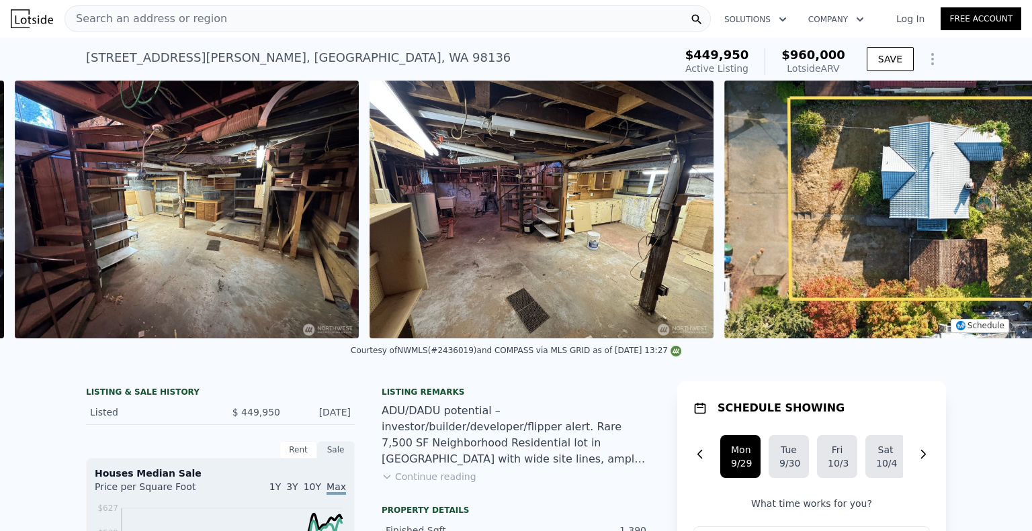
scroll to position [0, 4511]
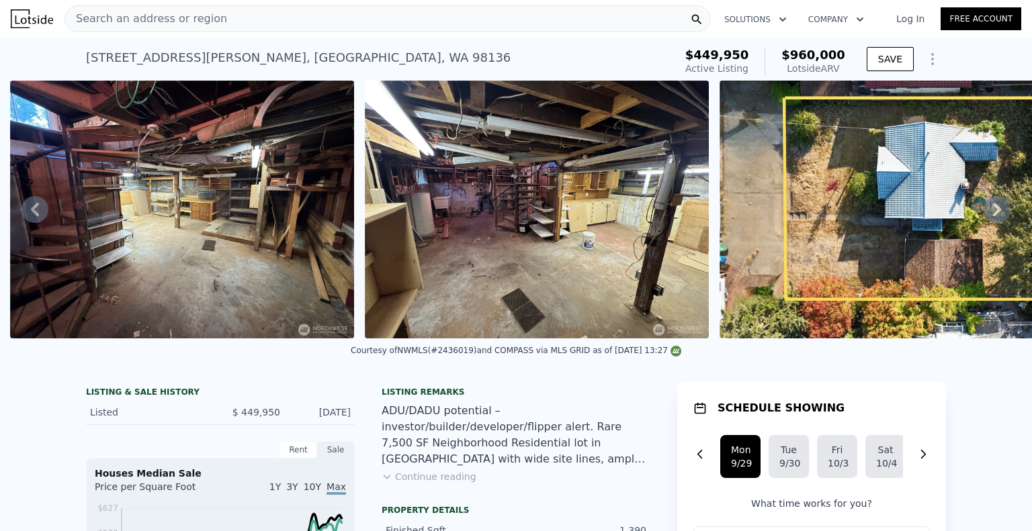
click at [40, 214] on icon at bounding box center [34, 209] width 27 height 27
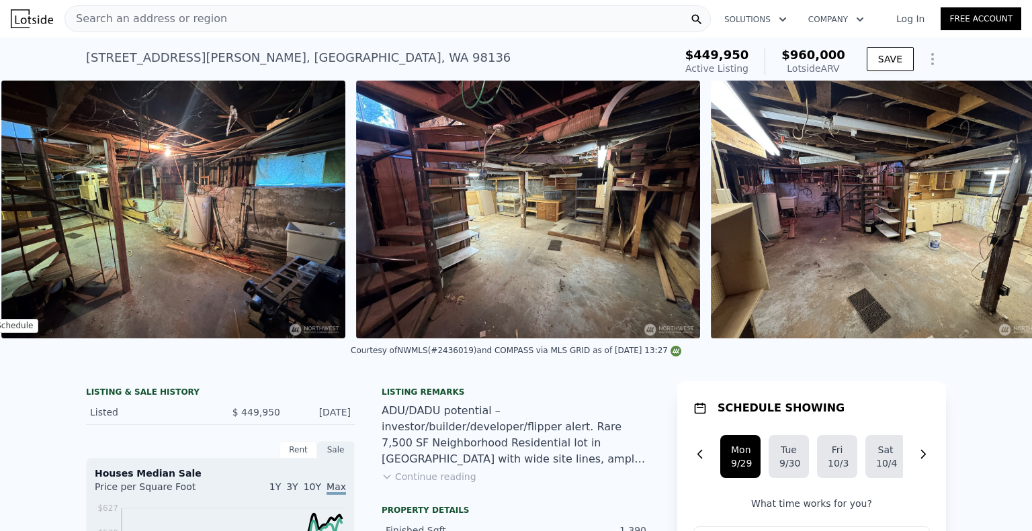
scroll to position [0, 4161]
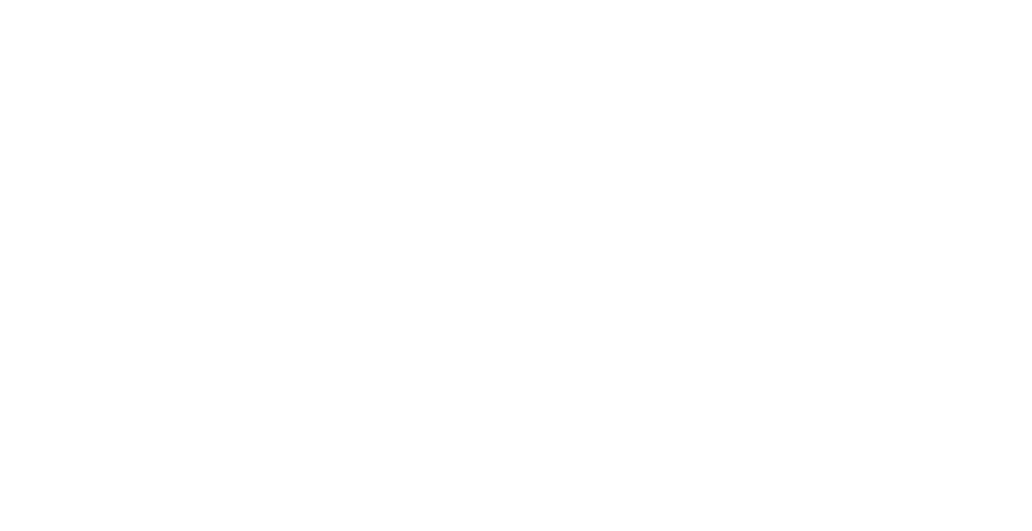
click at [452, 157] on div at bounding box center [516, 265] width 1032 height 531
click at [454, 186] on div at bounding box center [516, 265] width 1032 height 531
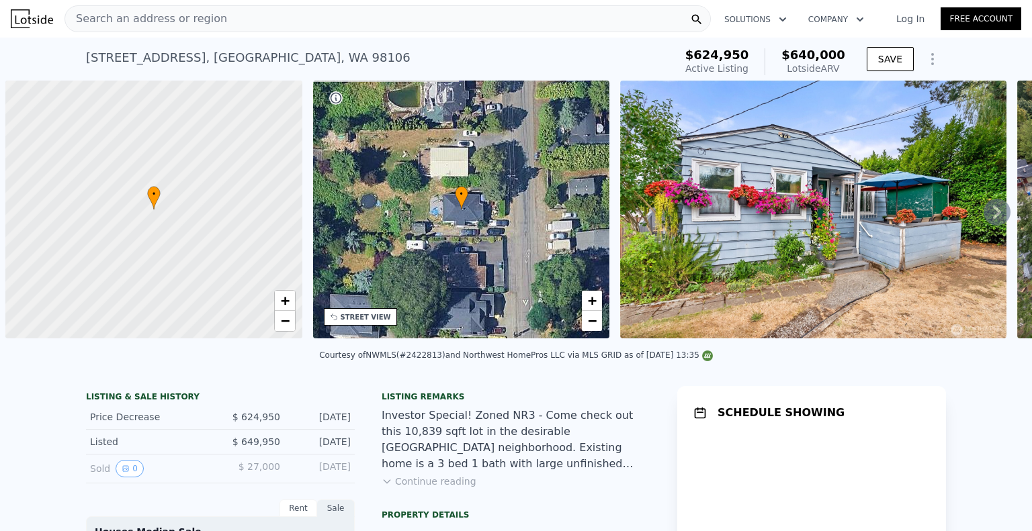
scroll to position [0, 5]
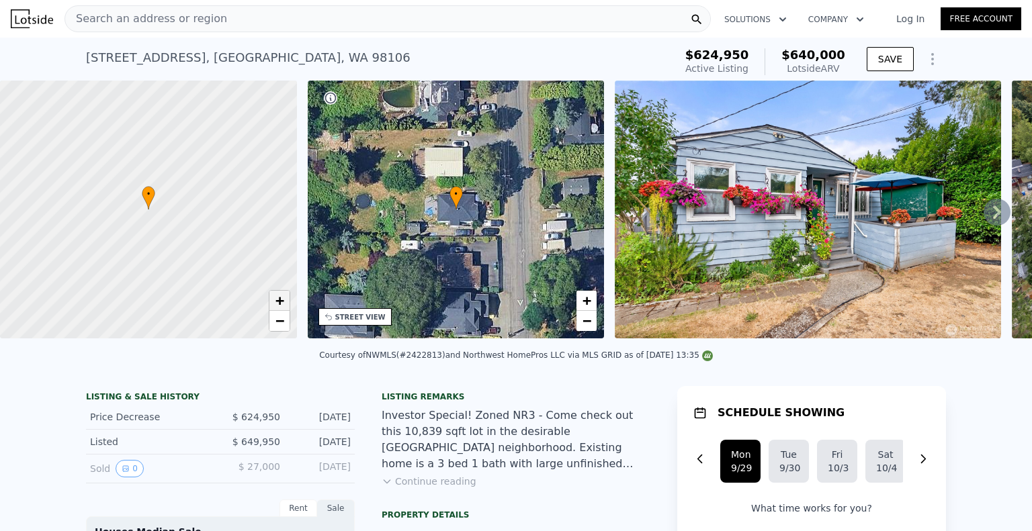
click at [279, 300] on span "+" at bounding box center [279, 300] width 9 height 17
click at [278, 298] on span "+" at bounding box center [279, 300] width 9 height 17
click at [278, 297] on span "+" at bounding box center [279, 300] width 9 height 17
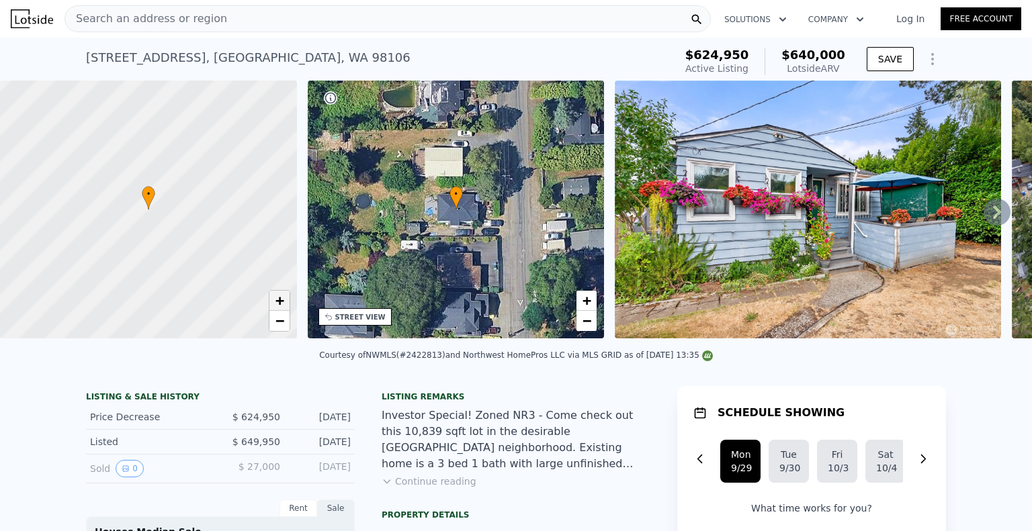
click at [278, 297] on span "+" at bounding box center [279, 300] width 9 height 17
click at [278, 296] on span "+" at bounding box center [279, 300] width 9 height 17
click at [278, 294] on span "+" at bounding box center [279, 300] width 9 height 17
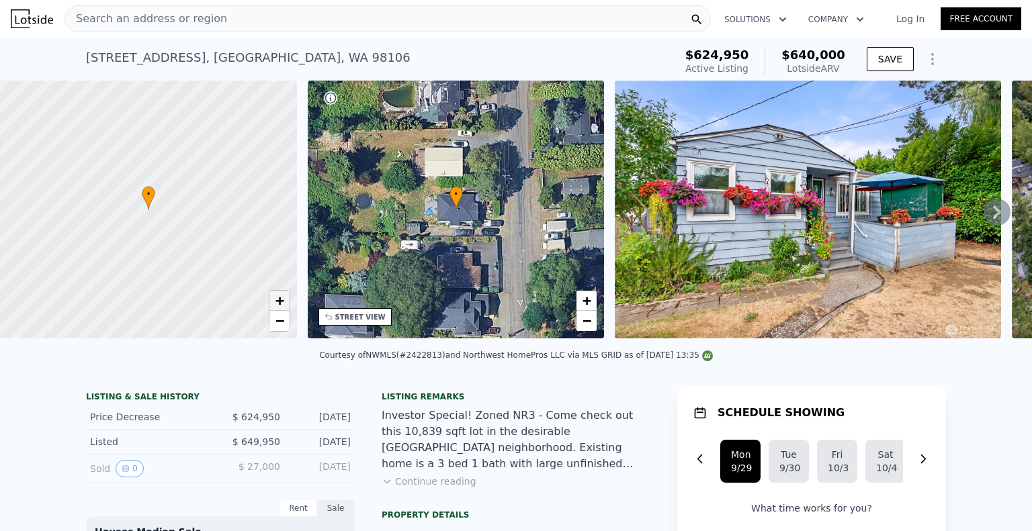
click at [278, 294] on span "+" at bounding box center [279, 300] width 9 height 17
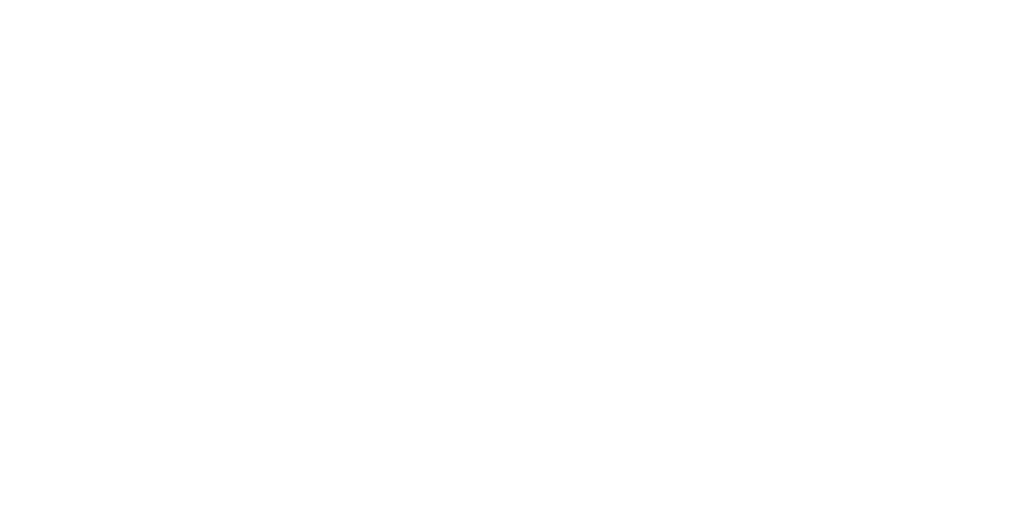
click at [786, 111] on div at bounding box center [516, 265] width 1032 height 531
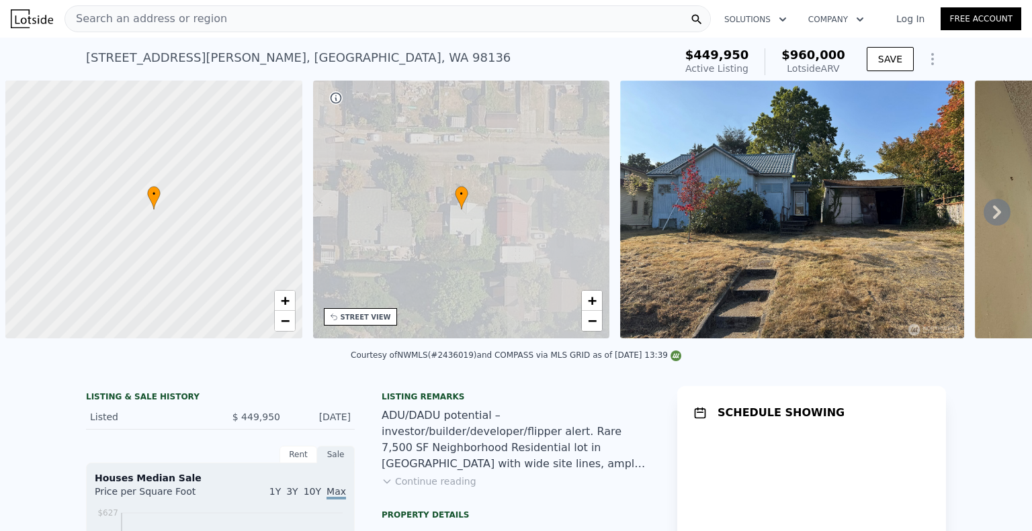
scroll to position [0, 5]
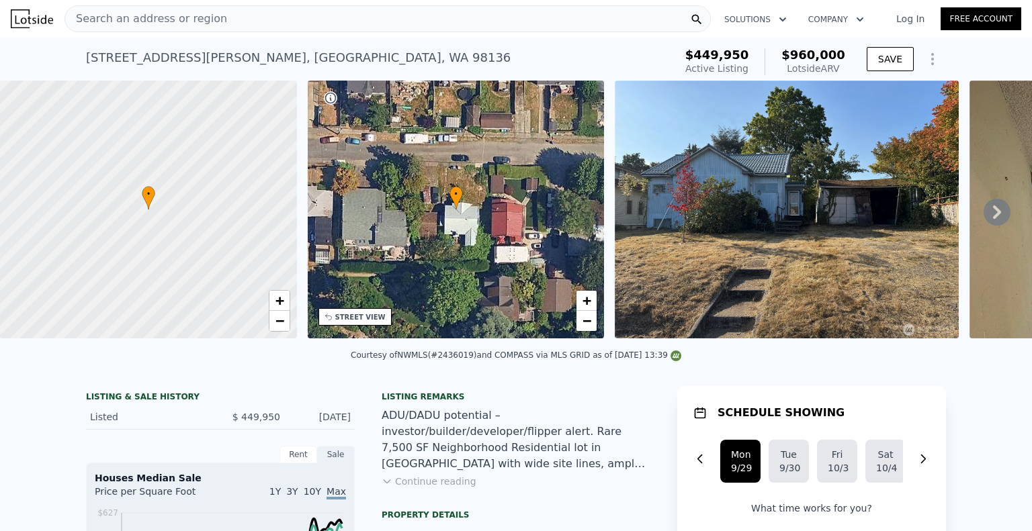
click at [99, 53] on div "[STREET_ADDRESS][PERSON_NAME]" at bounding box center [298, 57] width 424 height 19
click at [96, 54] on div "[STREET_ADDRESS][PERSON_NAME]" at bounding box center [298, 57] width 424 height 19
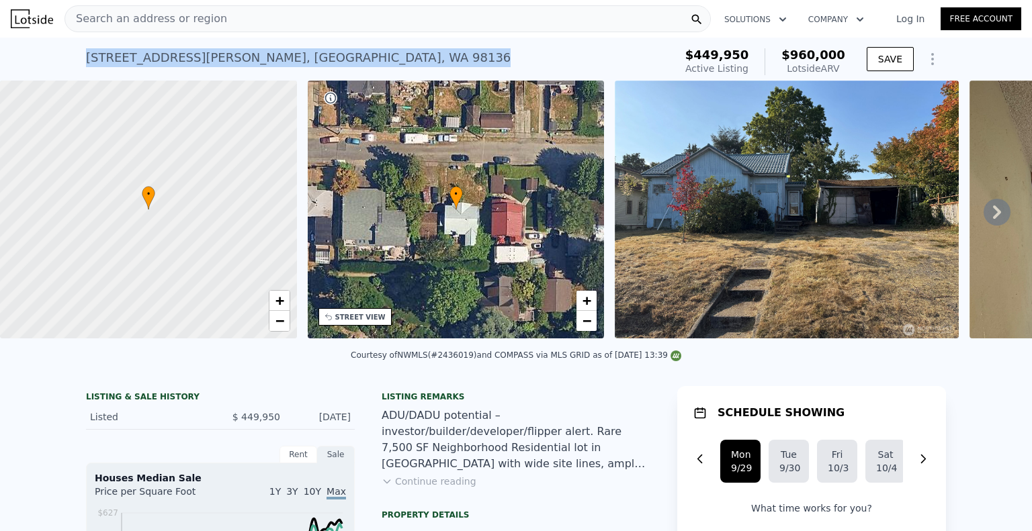
drag, startPoint x: 83, startPoint y: 57, endPoint x: 285, endPoint y: 61, distance: 202.9
click at [285, 61] on div "[STREET_ADDRESS][PERSON_NAME] Active at $449,950 (~ARV $960k )" at bounding box center [377, 62] width 583 height 38
copy div "[STREET_ADDRESS][PERSON_NAME]"
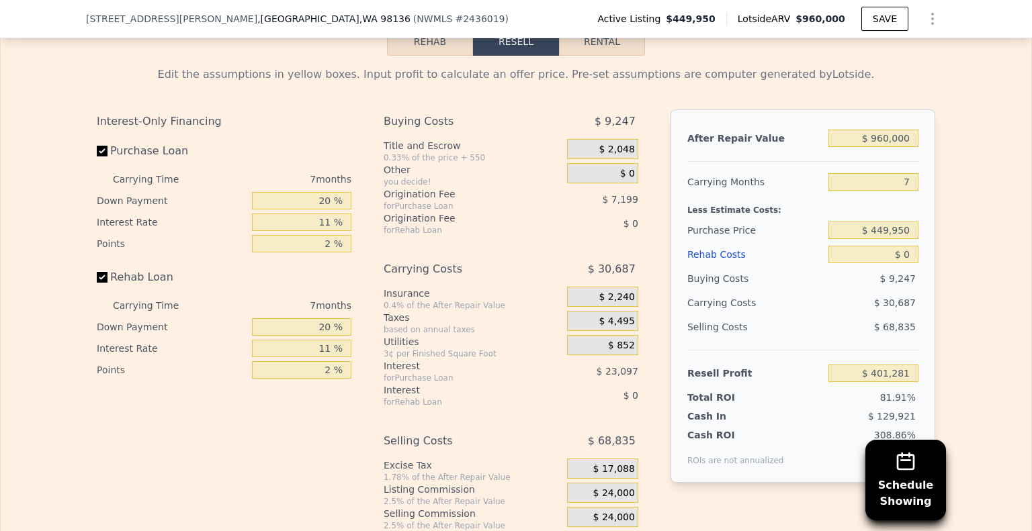
scroll to position [2259, 0]
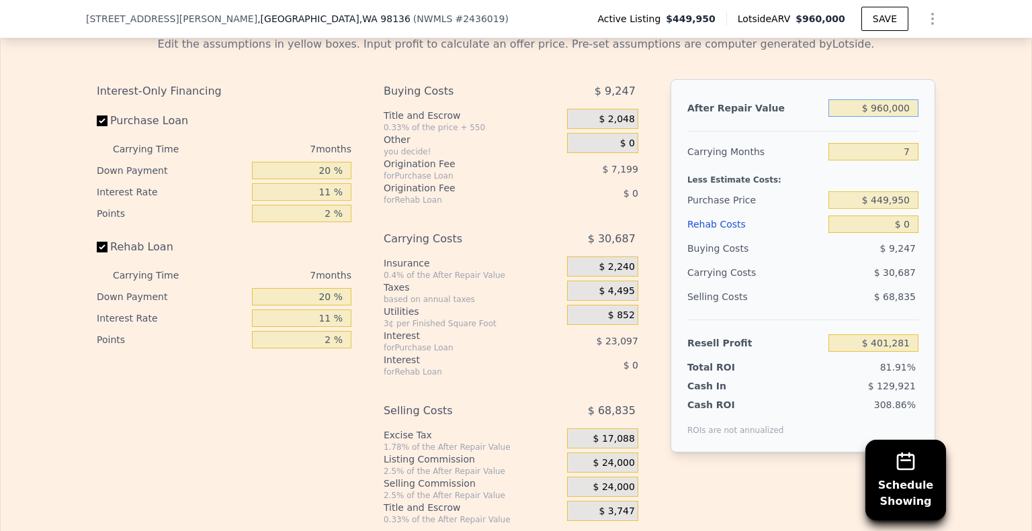
click at [891, 117] on input "$ 960,000" at bounding box center [873, 107] width 90 height 17
drag, startPoint x: 881, startPoint y: 124, endPoint x: 885, endPoint y: 131, distance: 8.1
click at [882, 117] on input "$ 960,000" at bounding box center [873, 107] width 90 height 17
type input "$ 90,000"
type input "-$ 404,806"
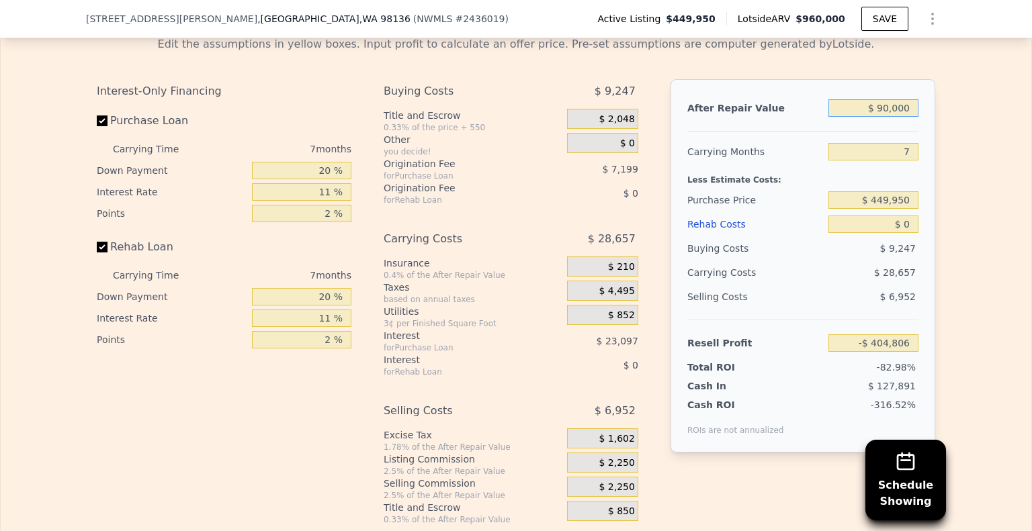
type input "$ 950,000"
type input "$ 392,015"
type input "$ 950,000"
click at [881, 161] on input "7" at bounding box center [873, 151] width 90 height 17
drag, startPoint x: 881, startPoint y: 165, endPoint x: 941, endPoint y: 164, distance: 60.5
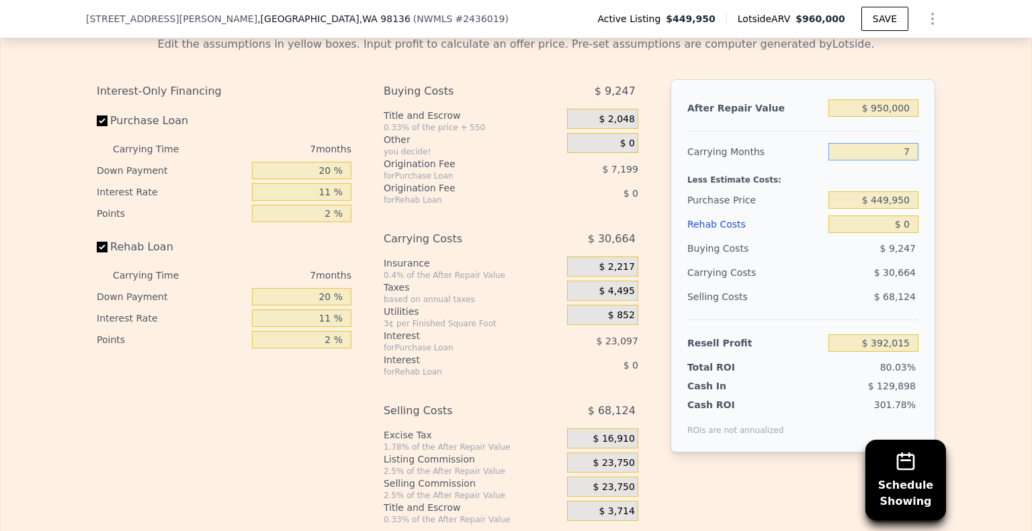
click at [941, 164] on div "Edit the assumptions in yellow boxes. Input profit to calculate an offer price.…" at bounding box center [516, 276] width 1030 height 500
type input "12"
type input "$ 370,113"
type input "12"
click at [889, 209] on input "$ 449,950" at bounding box center [873, 199] width 90 height 17
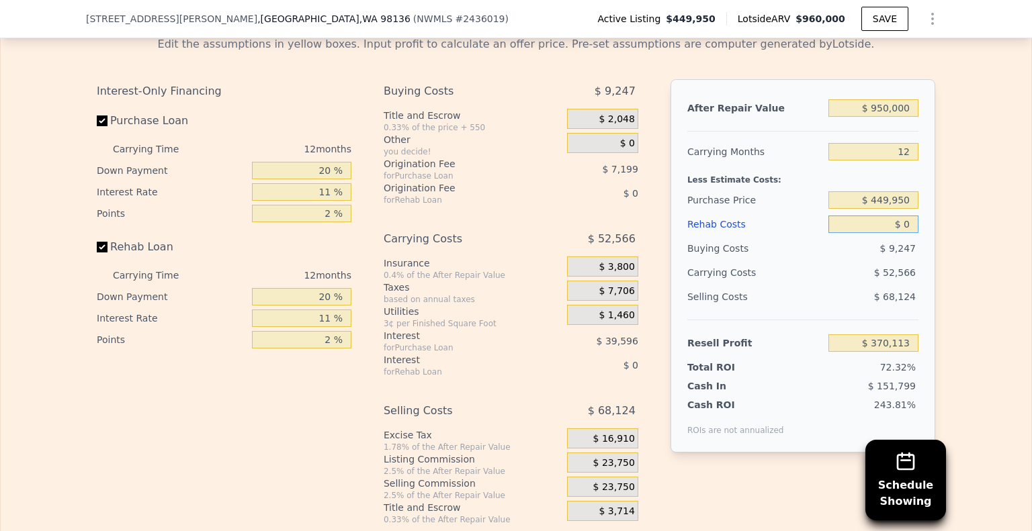
click at [901, 233] on input "$ 0" at bounding box center [873, 224] width 90 height 17
type input "$ 10"
type input "$ 370,103"
type input "$ 120"
type input "$ 369,979"
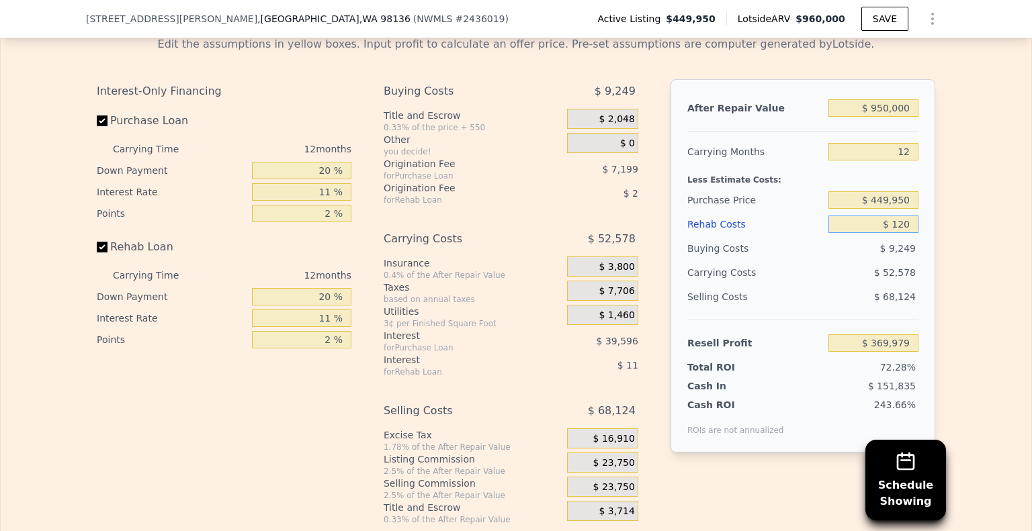
type input "$ 1,280"
type input "$ 368,705"
type input "$ 12,850"
type input "$ 355,929"
type input "$ 0"
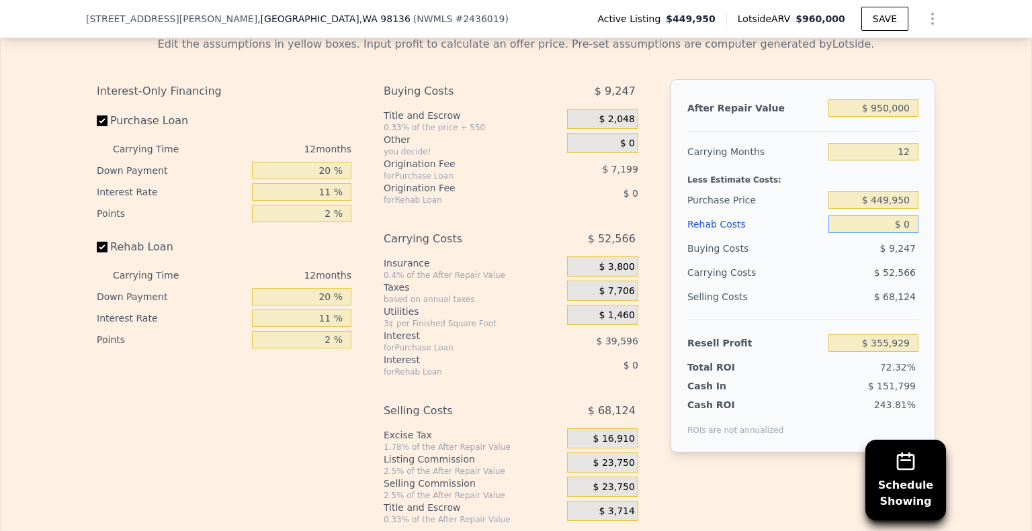
type input "$ 370,113"
type input "$ 210"
type input "$ 369,876"
type input "$ 20"
type input "$ 370,093"
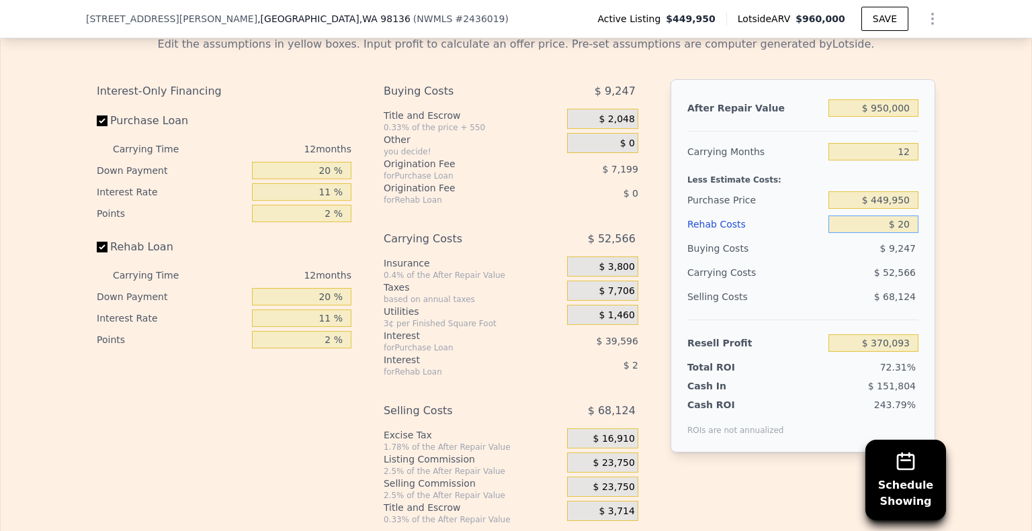
type input "$ 0"
type input "$ 370,113"
type input "$ 20"
type input "$ 370,093"
type input "$ 250"
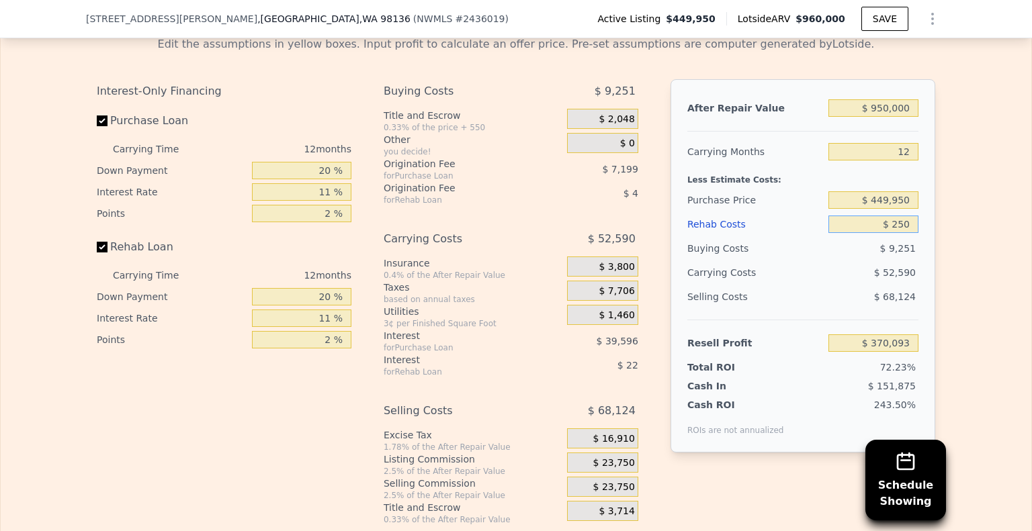
type input "$ 369,835"
type input "$ 25,000"
type input "$ 342,517"
type input "$ 25,000"
click at [899, 209] on input "$ 449,950" at bounding box center [873, 199] width 90 height 17
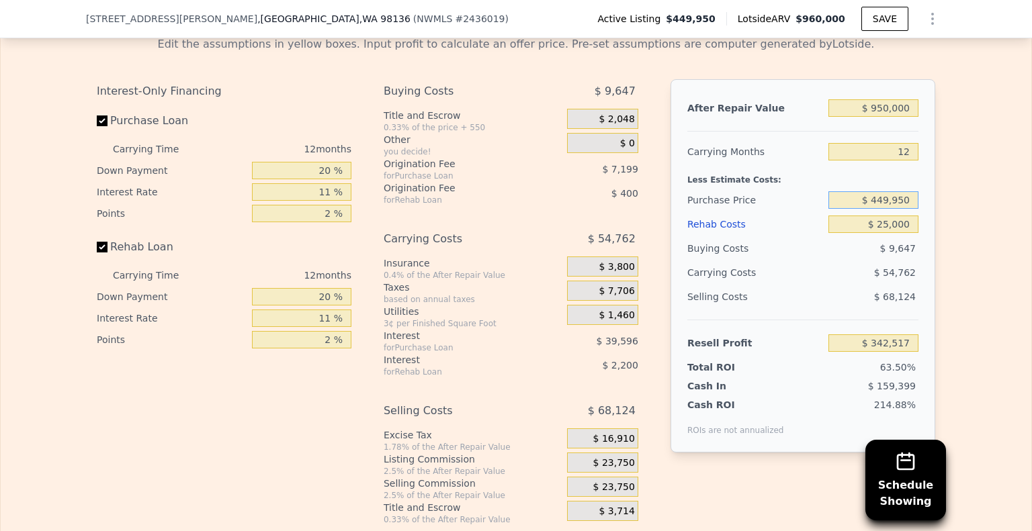
click at [899, 209] on input "$ 449,950" at bounding box center [873, 199] width 90 height 17
type input "$ 525"
click at [834, 277] on div "$ 54,762" at bounding box center [847, 273] width 142 height 24
type input "$ 840,181"
click at [901, 233] on input "$ 25,000" at bounding box center [873, 224] width 90 height 17
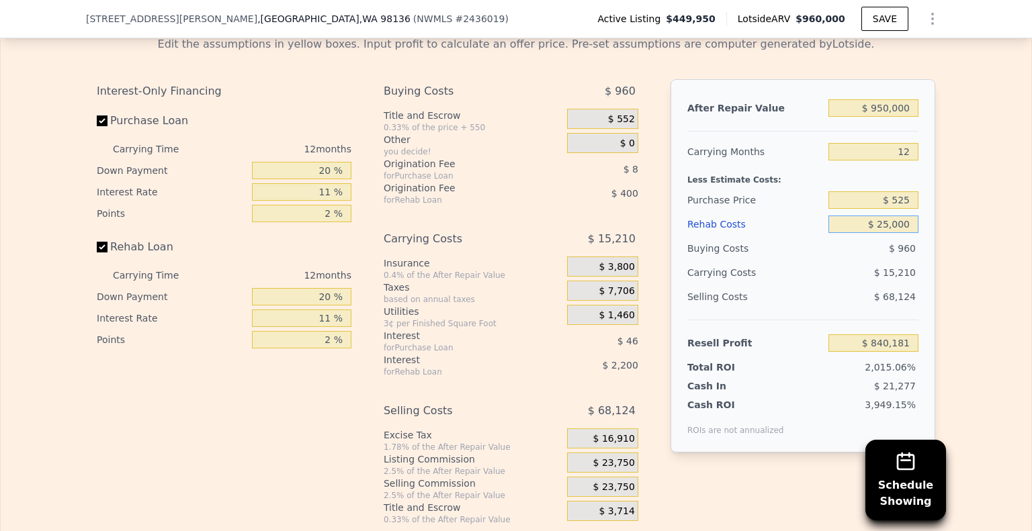
type input "$ 250,000"
type input "$ 591,781"
type input "$ 250,000"
click at [909, 209] on input "$ 525" at bounding box center [873, 199] width 90 height 17
type input "$ 525,000"
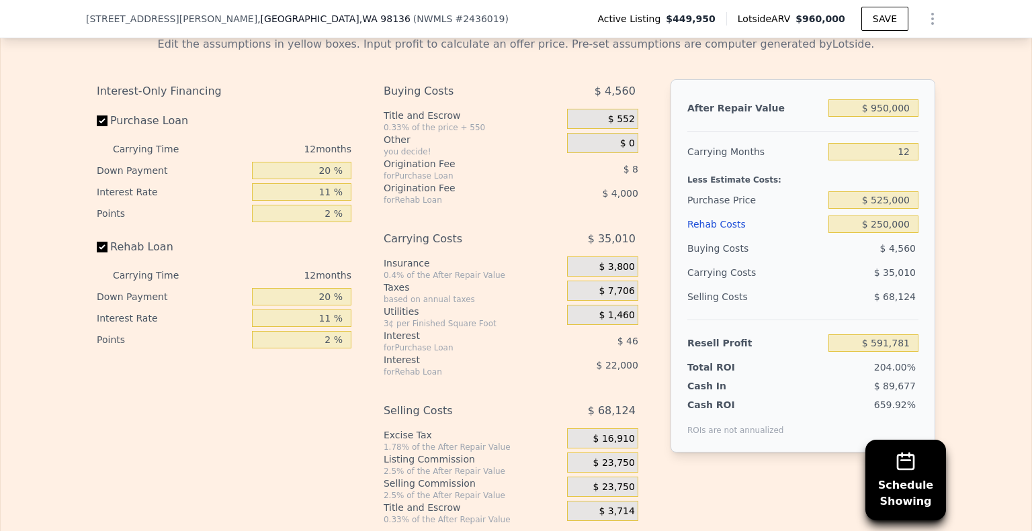
click at [883, 278] on span "$ 35,010" at bounding box center [895, 272] width 42 height 11
type input "$ 11,016"
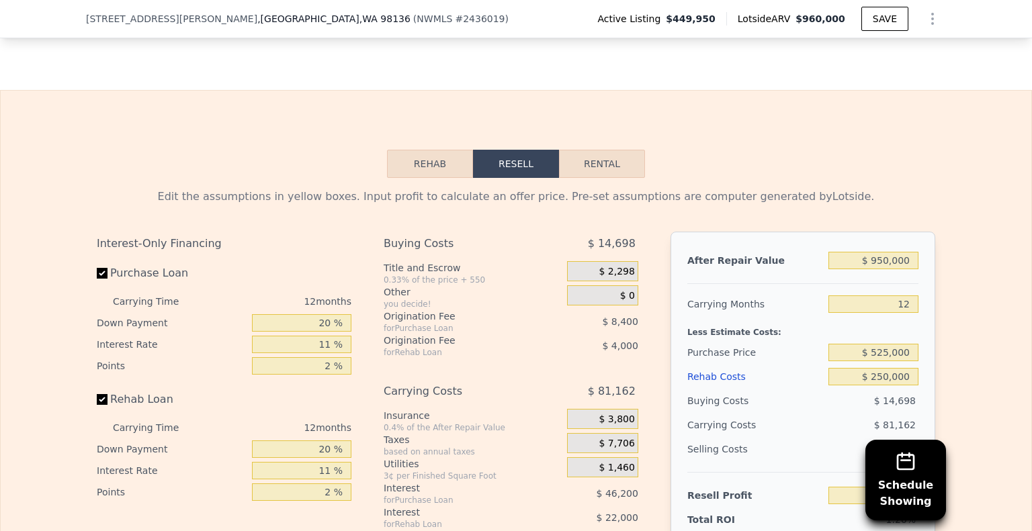
scroll to position [2124, 0]
